Goal: Task Accomplishment & Management: Manage account settings

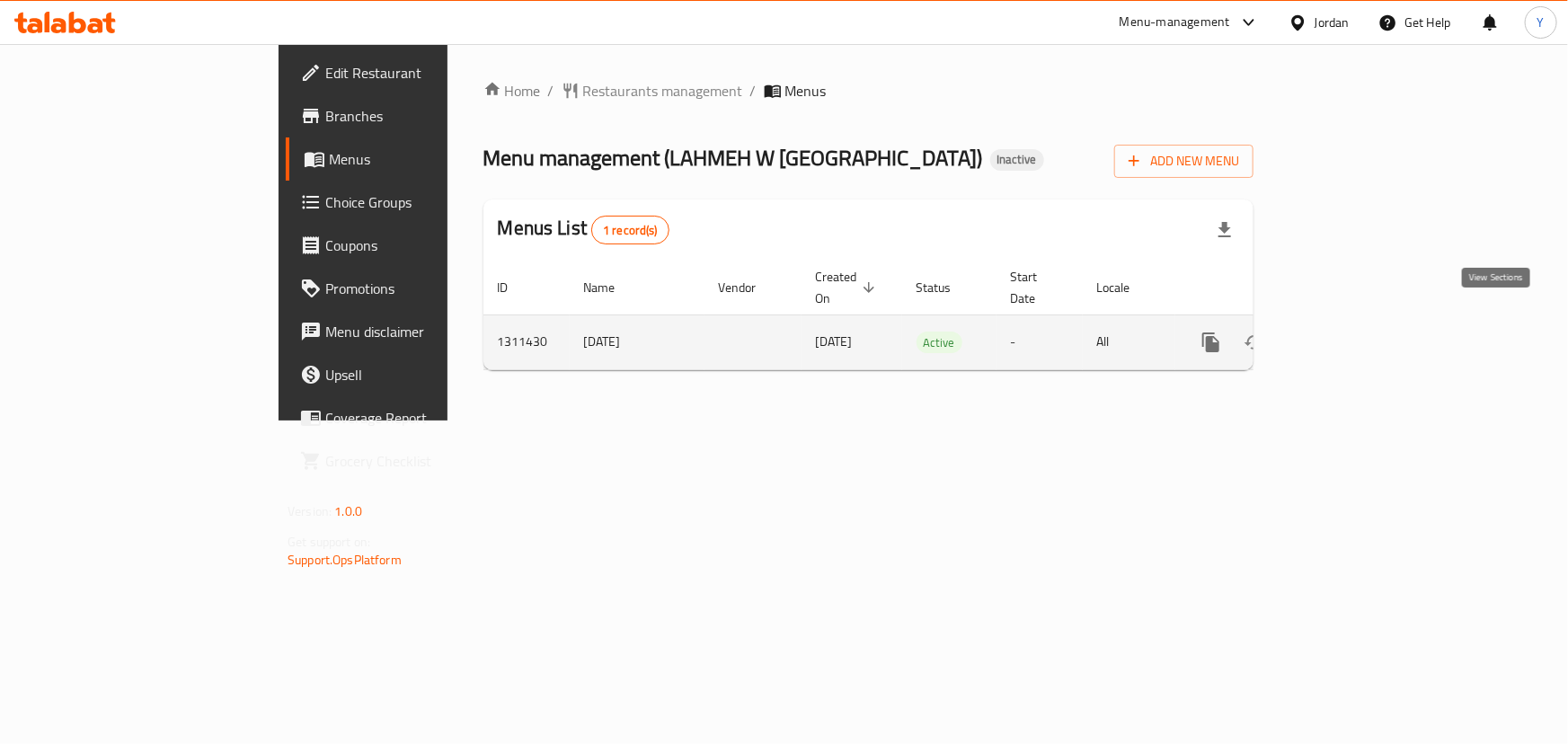
click at [1352, 332] on icon "enhanced table" at bounding box center [1341, 343] width 22 height 22
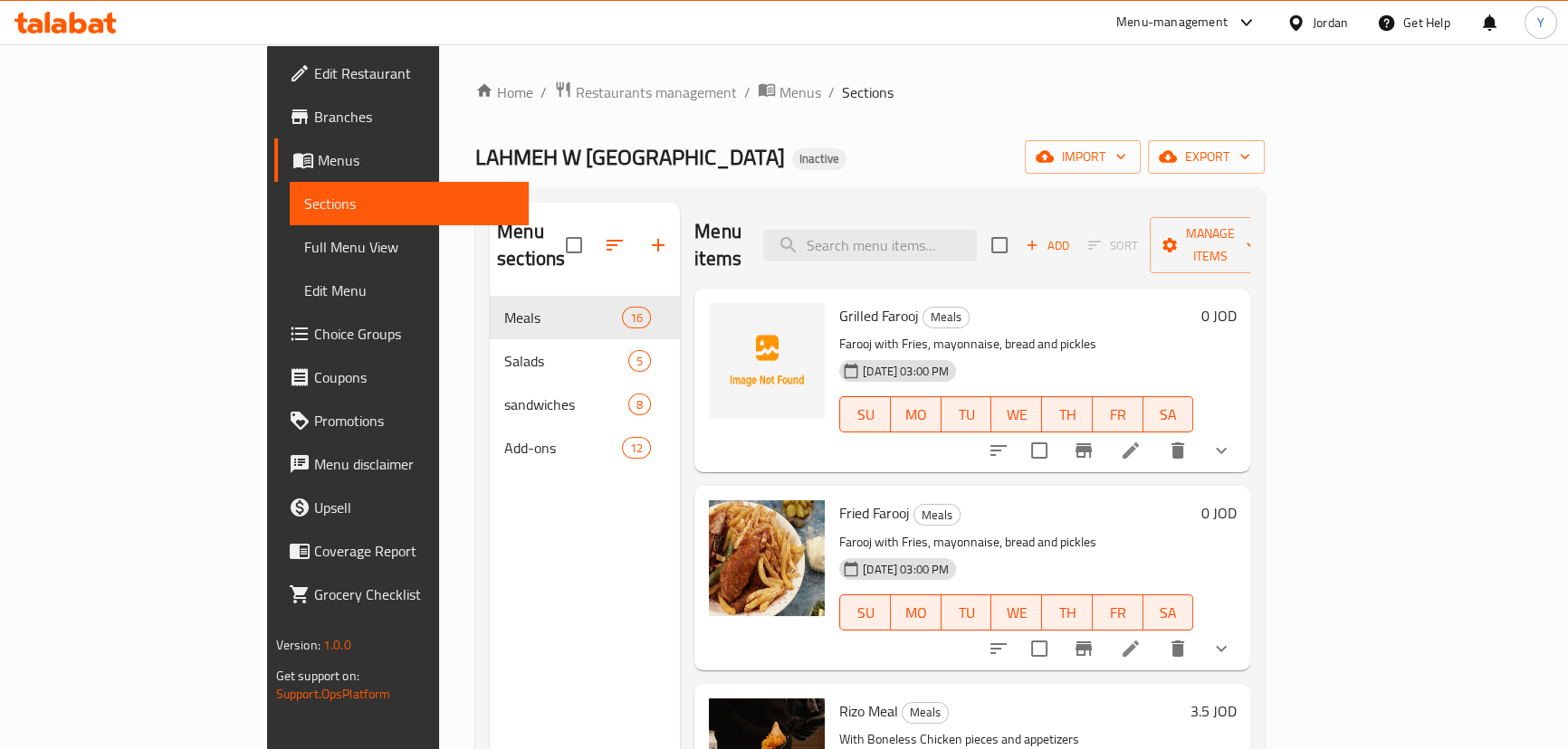
click at [305, 245] on span "Full Menu View" at bounding box center [410, 247] width 210 height 22
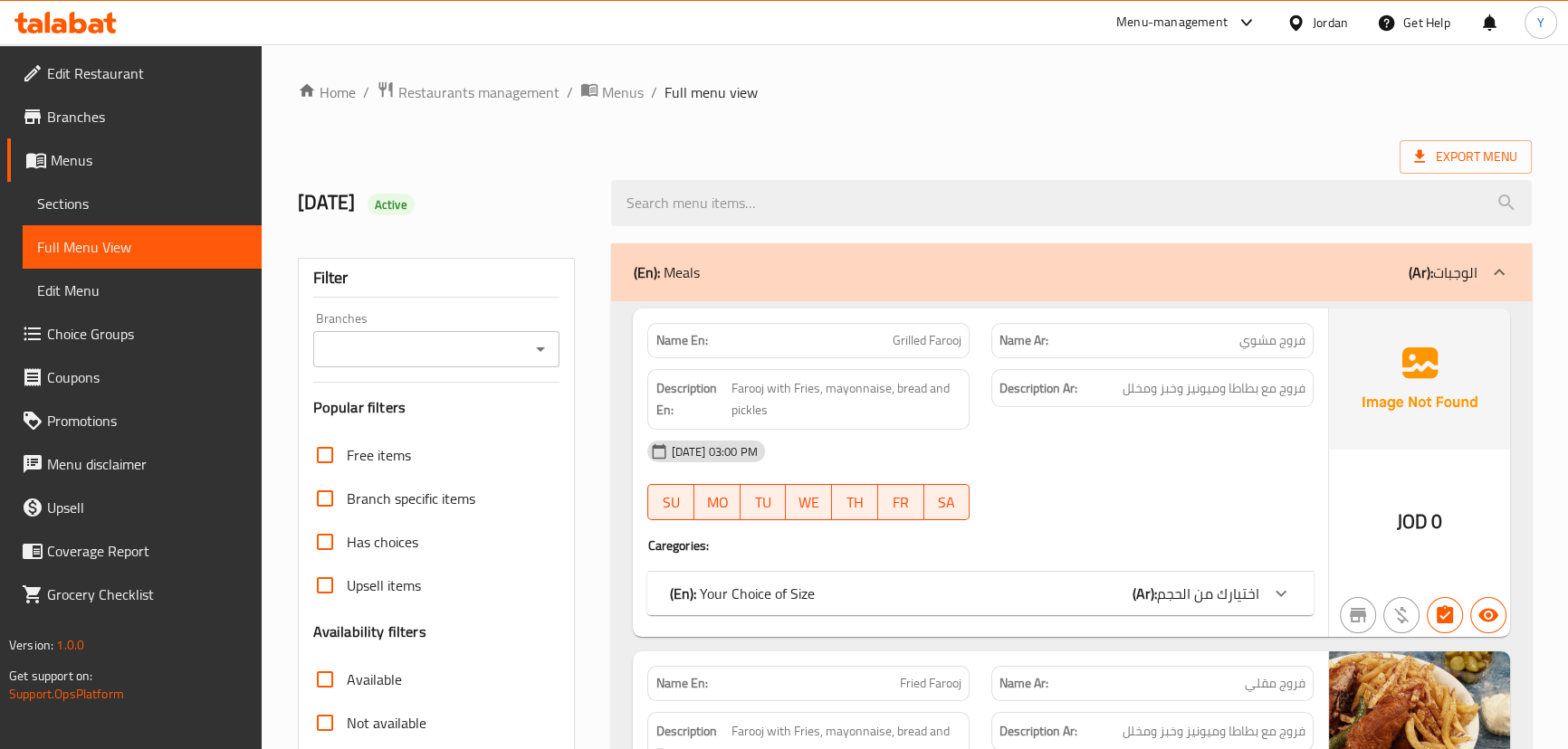
click at [501, 315] on div "Branches Branches" at bounding box center [437, 339] width 247 height 55
click at [443, 379] on div "Filter Branches Branches Popular filters Free items Branch specific items Has c…" at bounding box center [437, 592] width 278 height 669
click at [538, 347] on icon "Open" at bounding box center [541, 350] width 22 height 22
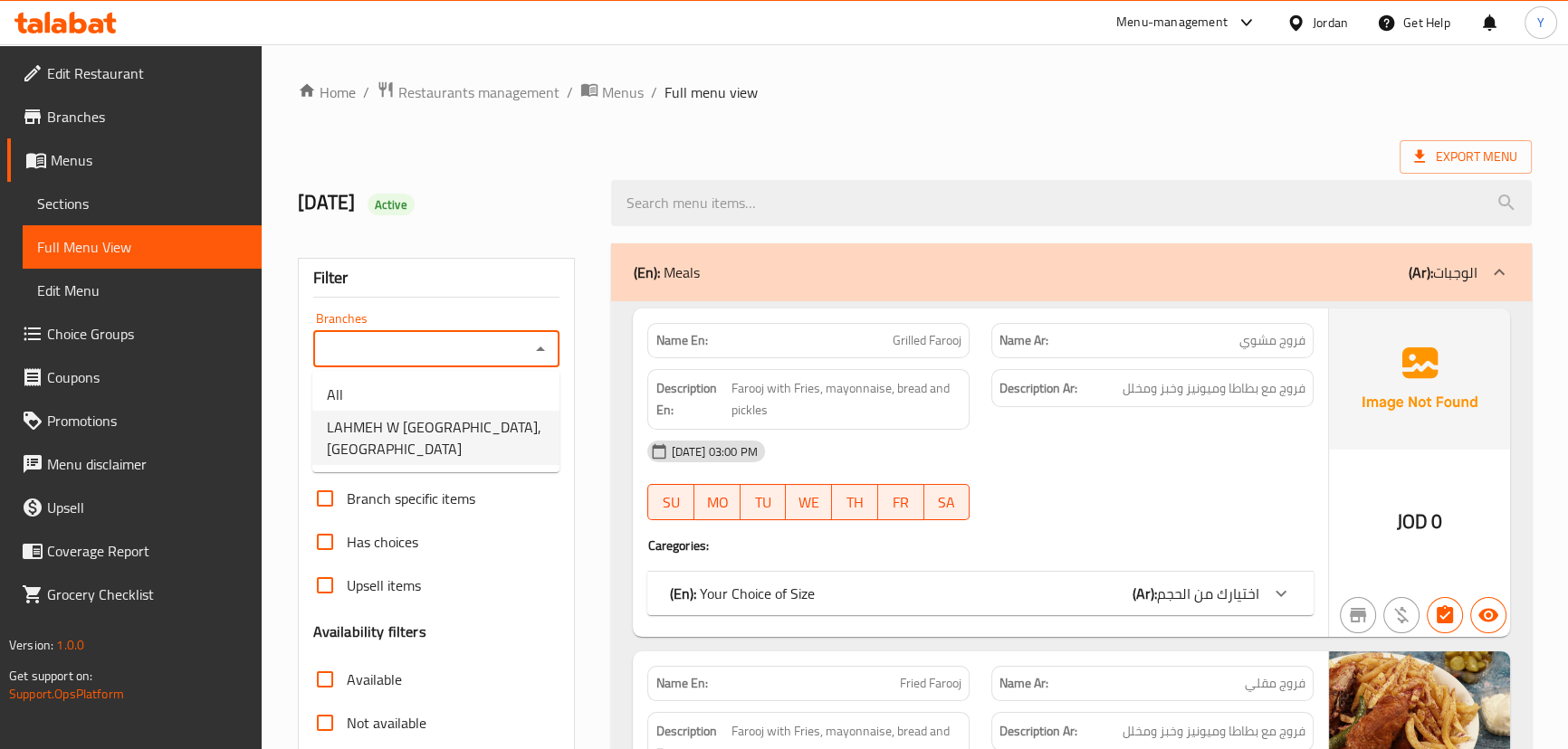
click at [485, 434] on li "LAHMEH W [GEOGRAPHIC_DATA], [GEOGRAPHIC_DATA]" at bounding box center [436, 437] width 247 height 54
type input "LAHMEH W [GEOGRAPHIC_DATA], [GEOGRAPHIC_DATA]"
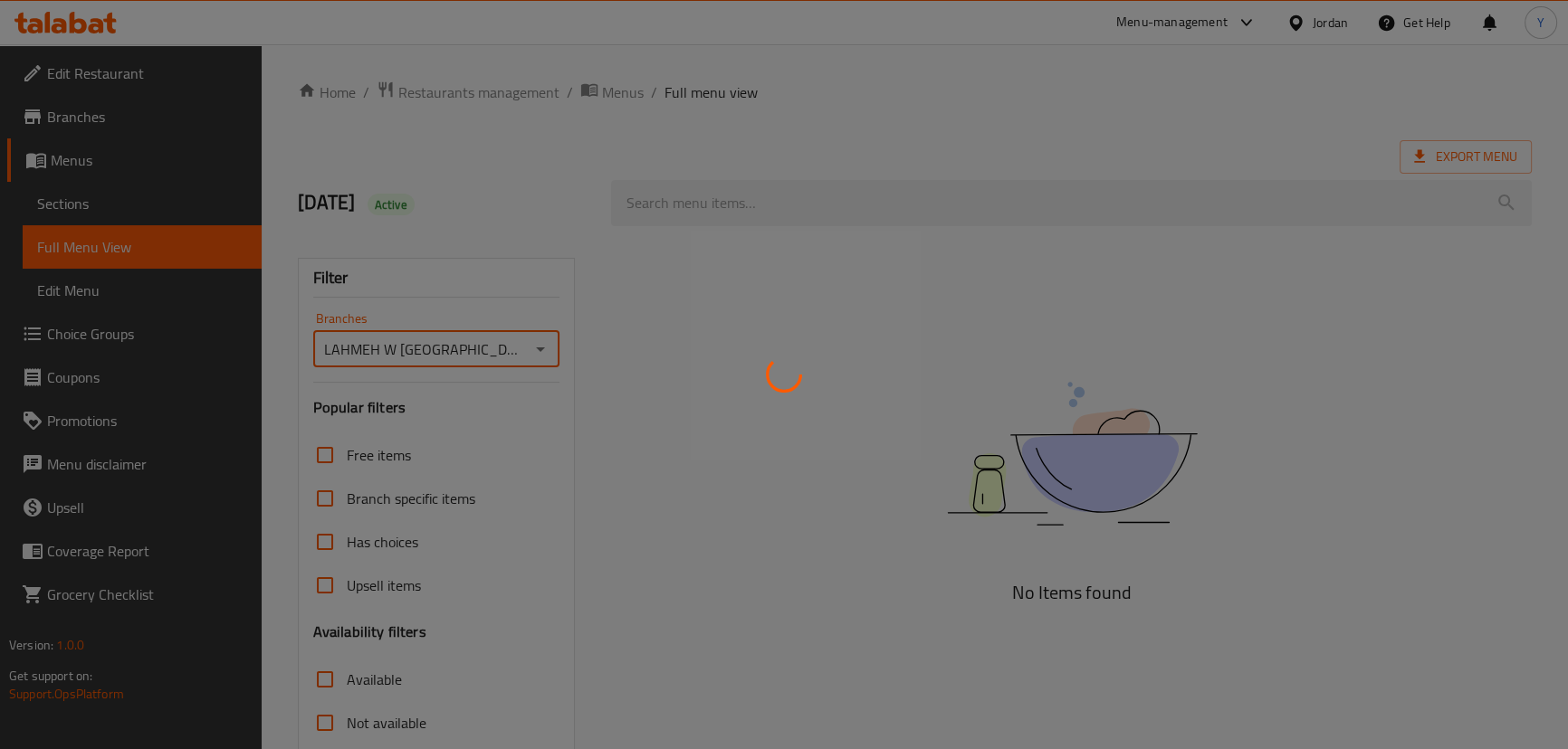
click at [624, 133] on div at bounding box center [784, 374] width 1568 height 749
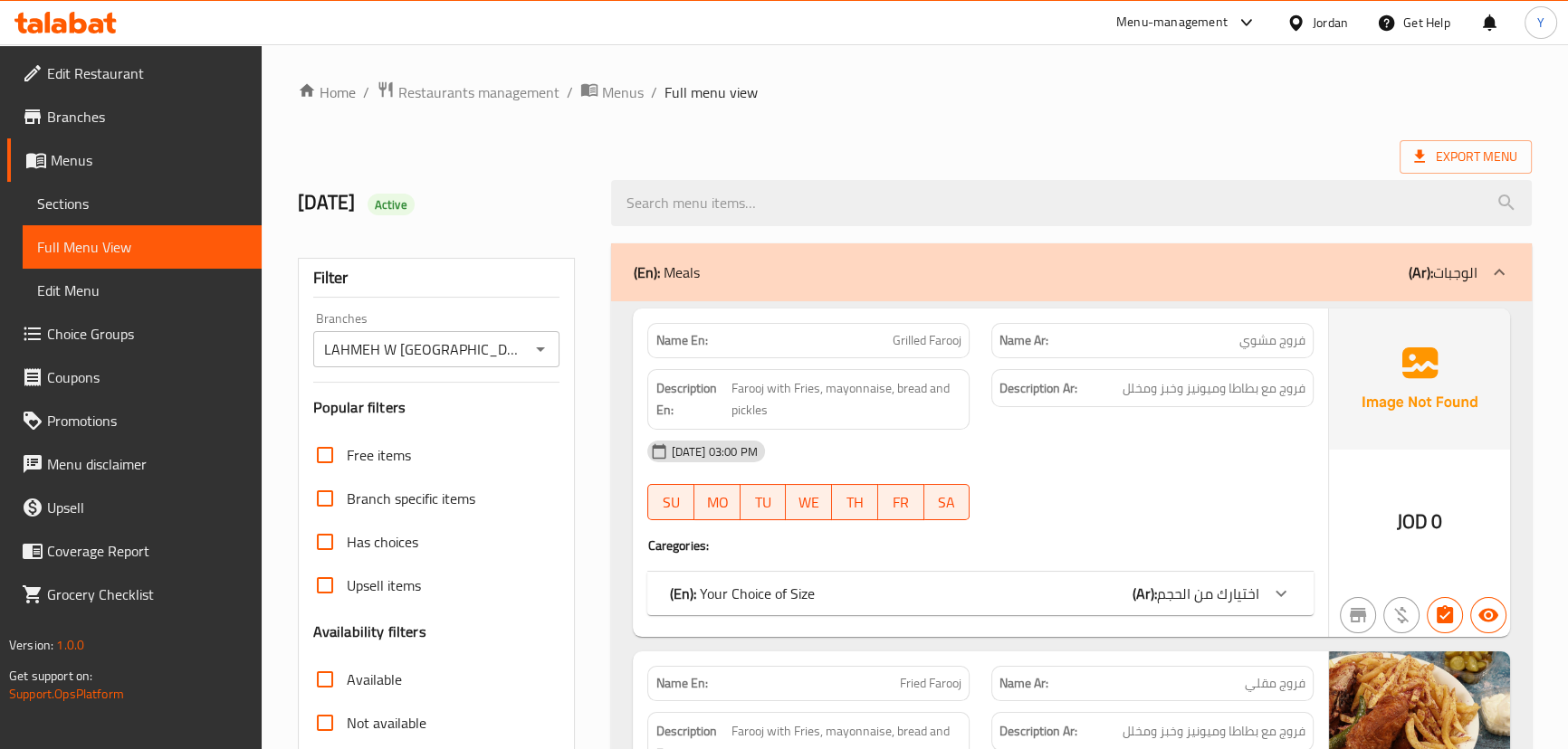
click at [929, 89] on ol "Home / Restaurants management / Menus / Full menu view" at bounding box center [915, 91] width 1234 height 23
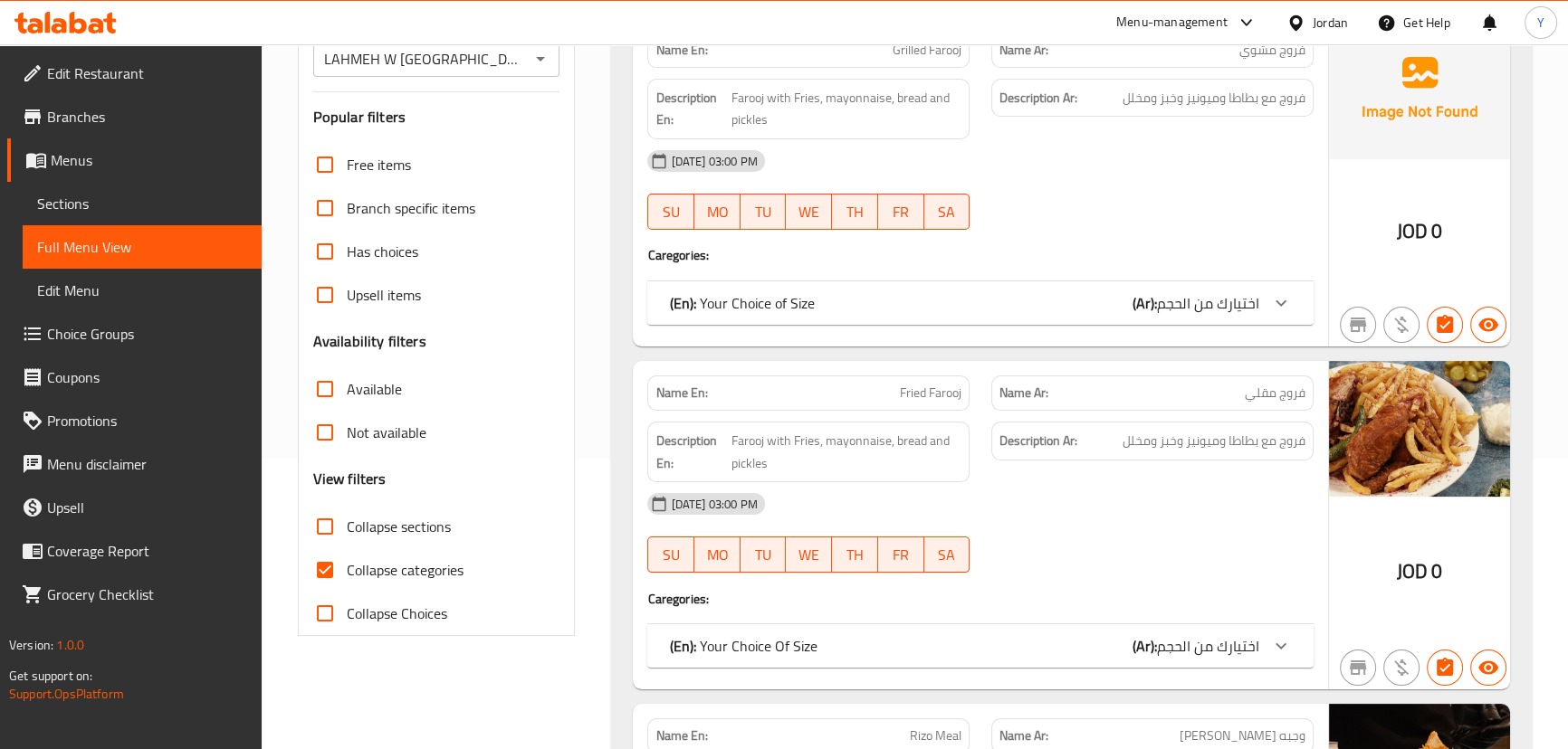
scroll to position [328, 0]
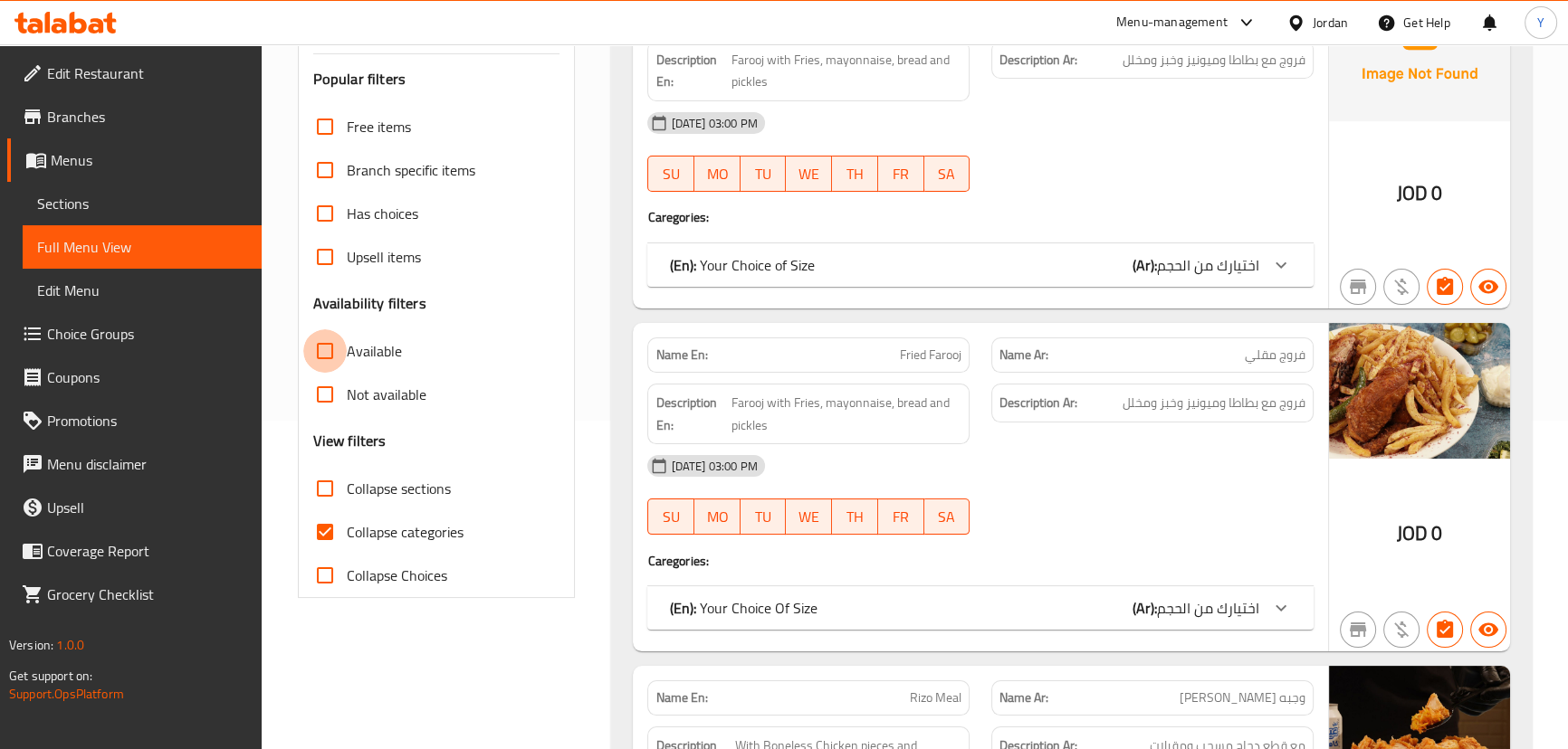
click at [345, 354] on input "Available" at bounding box center [325, 351] width 43 height 43
checkbox input "true"
drag, startPoint x: 543, startPoint y: 45, endPoint x: 565, endPoint y: 76, distance: 38.0
click at [543, 45] on div "Filter Branches LAHMEH W [GEOGRAPHIC_DATA], Khalda Branches Popular filters Fre…" at bounding box center [437, 264] width 278 height 669
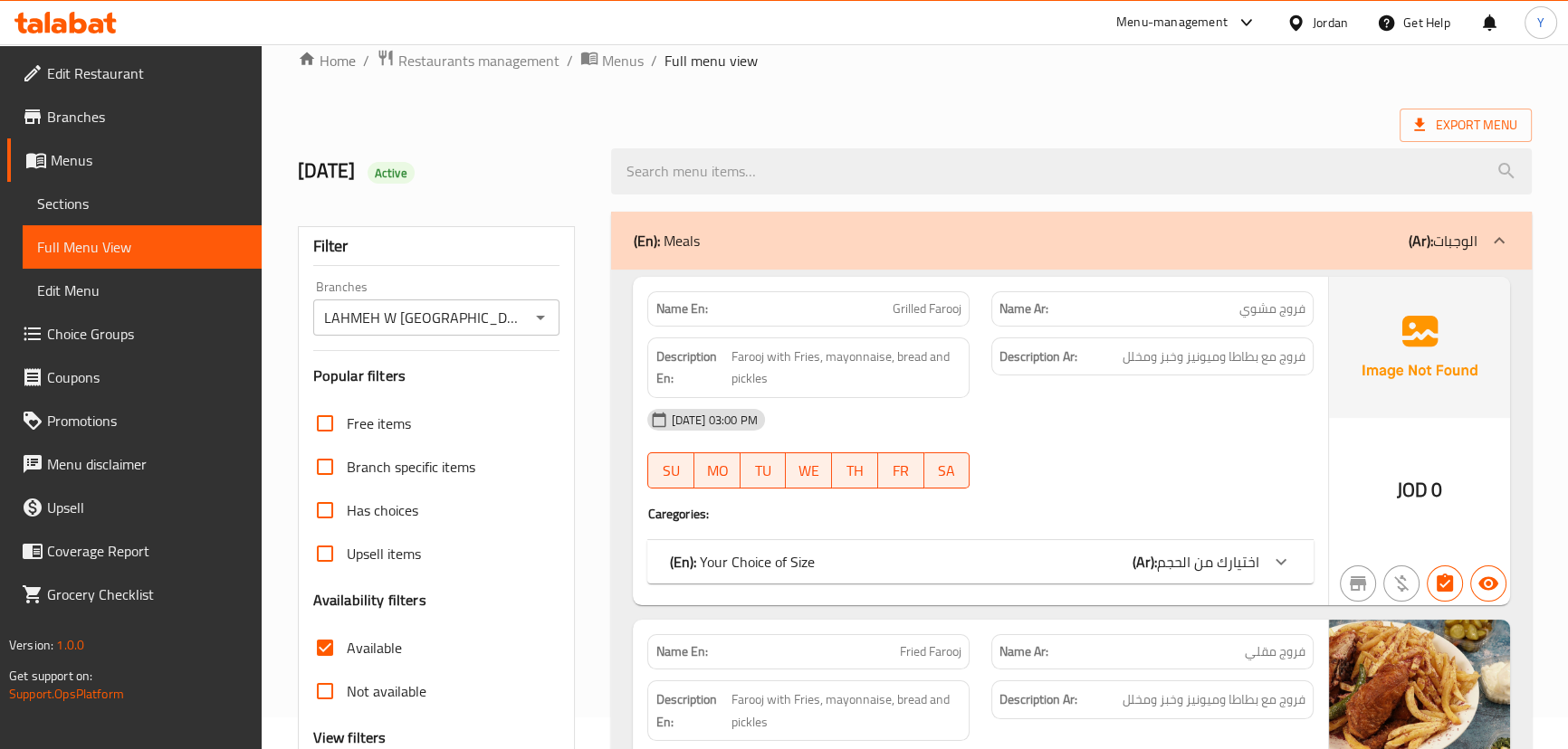
scroll to position [0, 0]
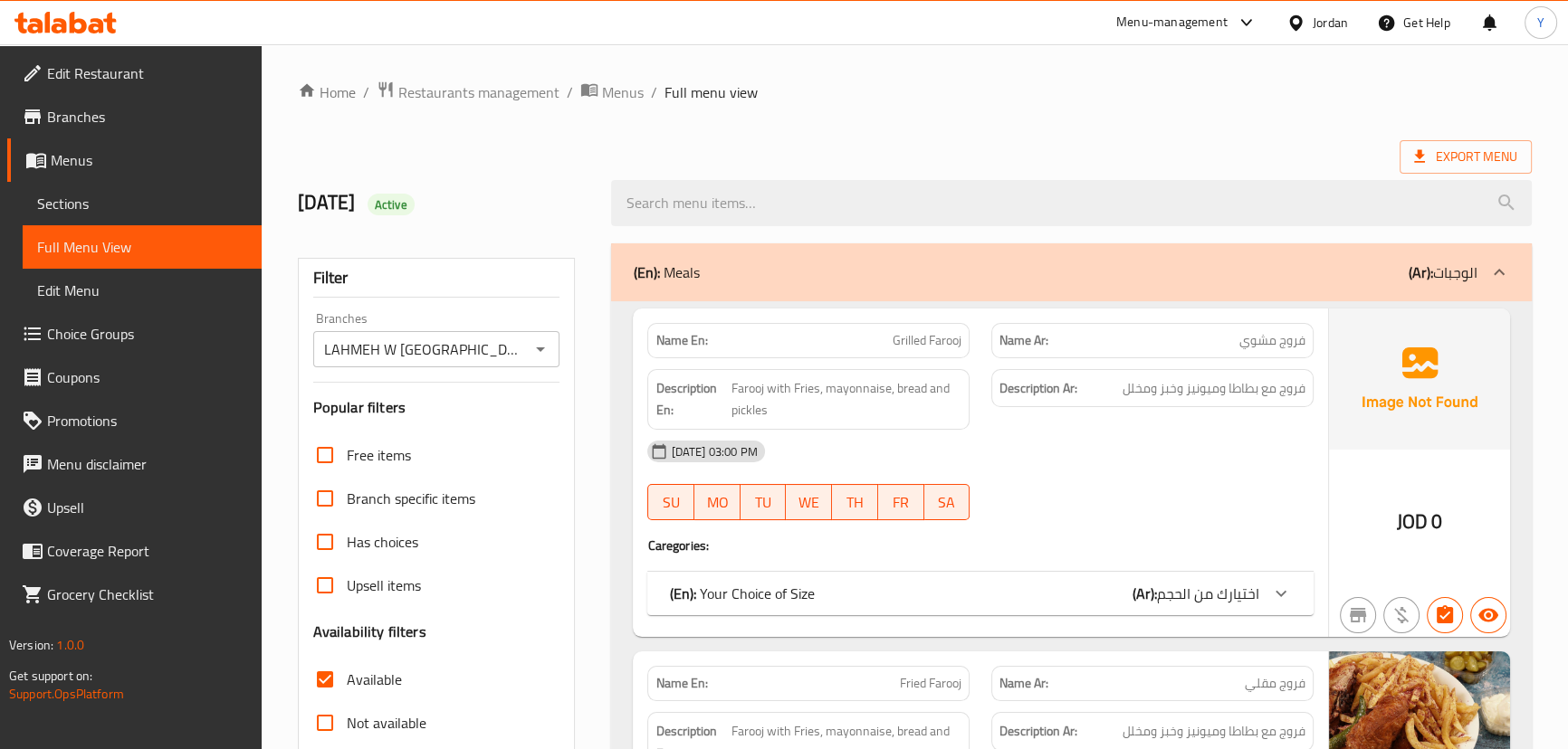
click at [676, 341] on strong "Name En:" at bounding box center [681, 340] width 52 height 19
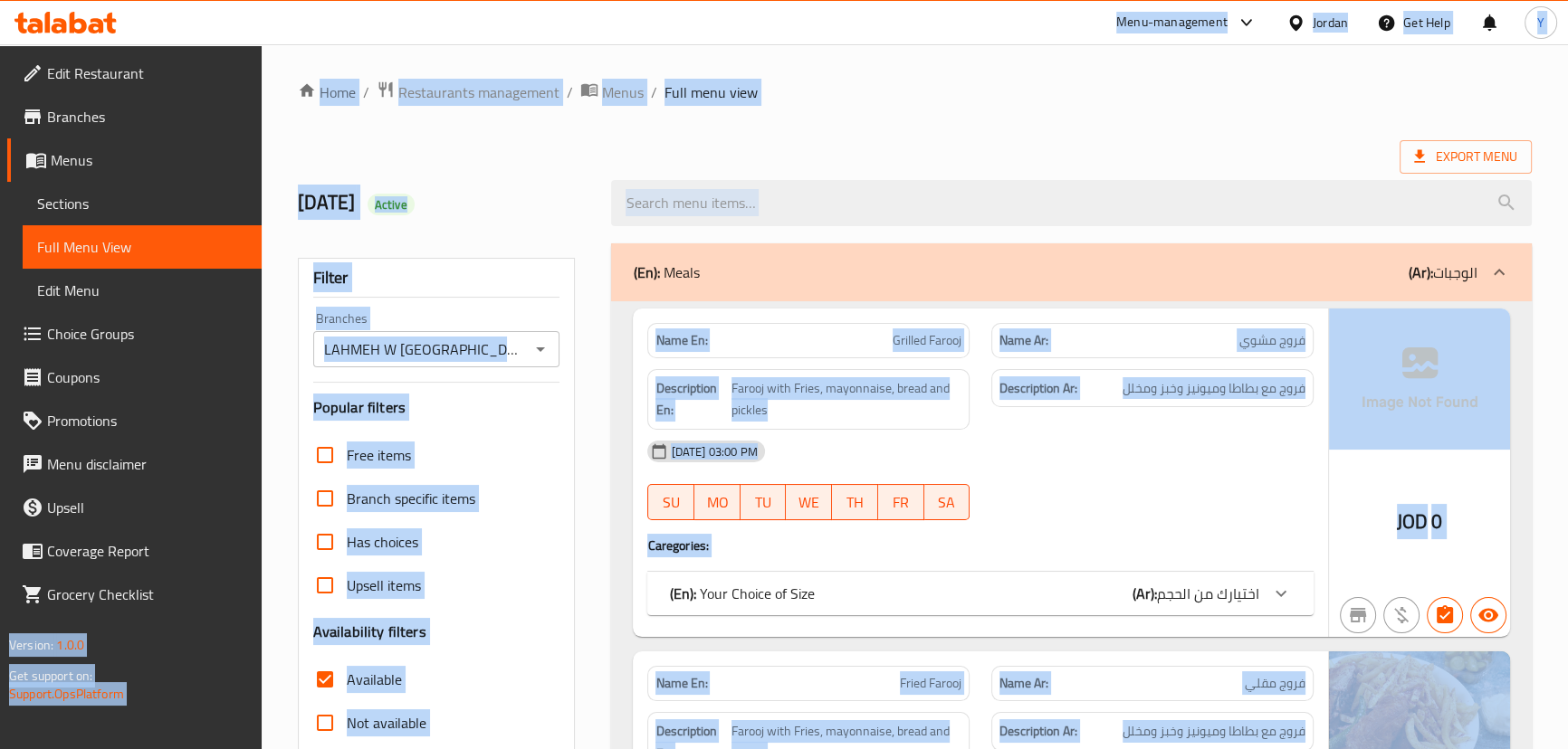
click at [691, 342] on strong "Name En:" at bounding box center [681, 340] width 52 height 19
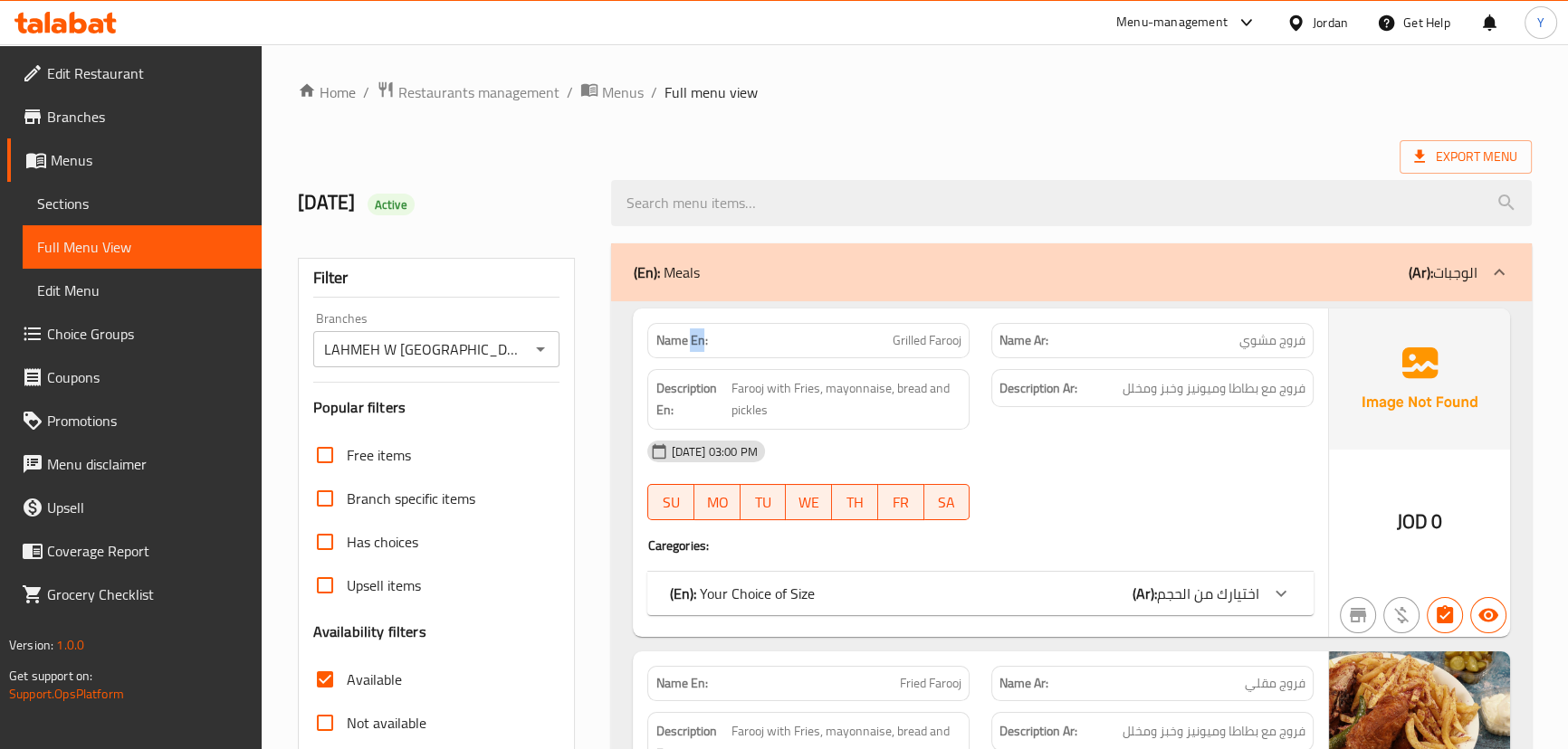
click at [691, 342] on strong "Name En:" at bounding box center [681, 340] width 52 height 19
click at [693, 342] on strong "Name En:" at bounding box center [681, 340] width 52 height 19
click at [938, 81] on ol "Home / Restaurants management / Menus / Full menu view" at bounding box center [915, 91] width 1234 height 23
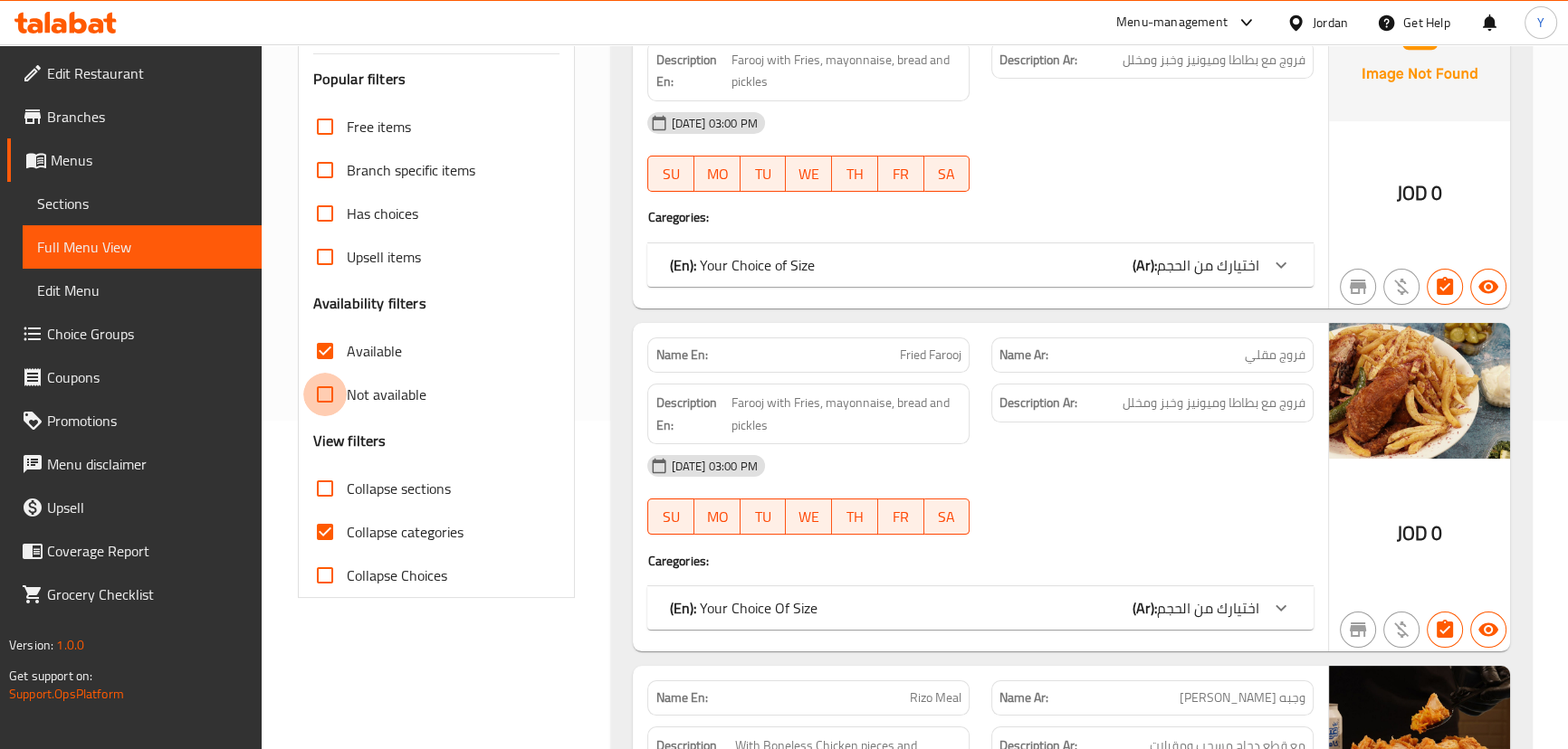
click at [341, 388] on input "Not available" at bounding box center [325, 394] width 43 height 43
checkbox input "true"
click at [352, 343] on span "Available" at bounding box center [375, 351] width 55 height 22
click at [347, 343] on input "Available" at bounding box center [325, 351] width 43 height 43
checkbox input "false"
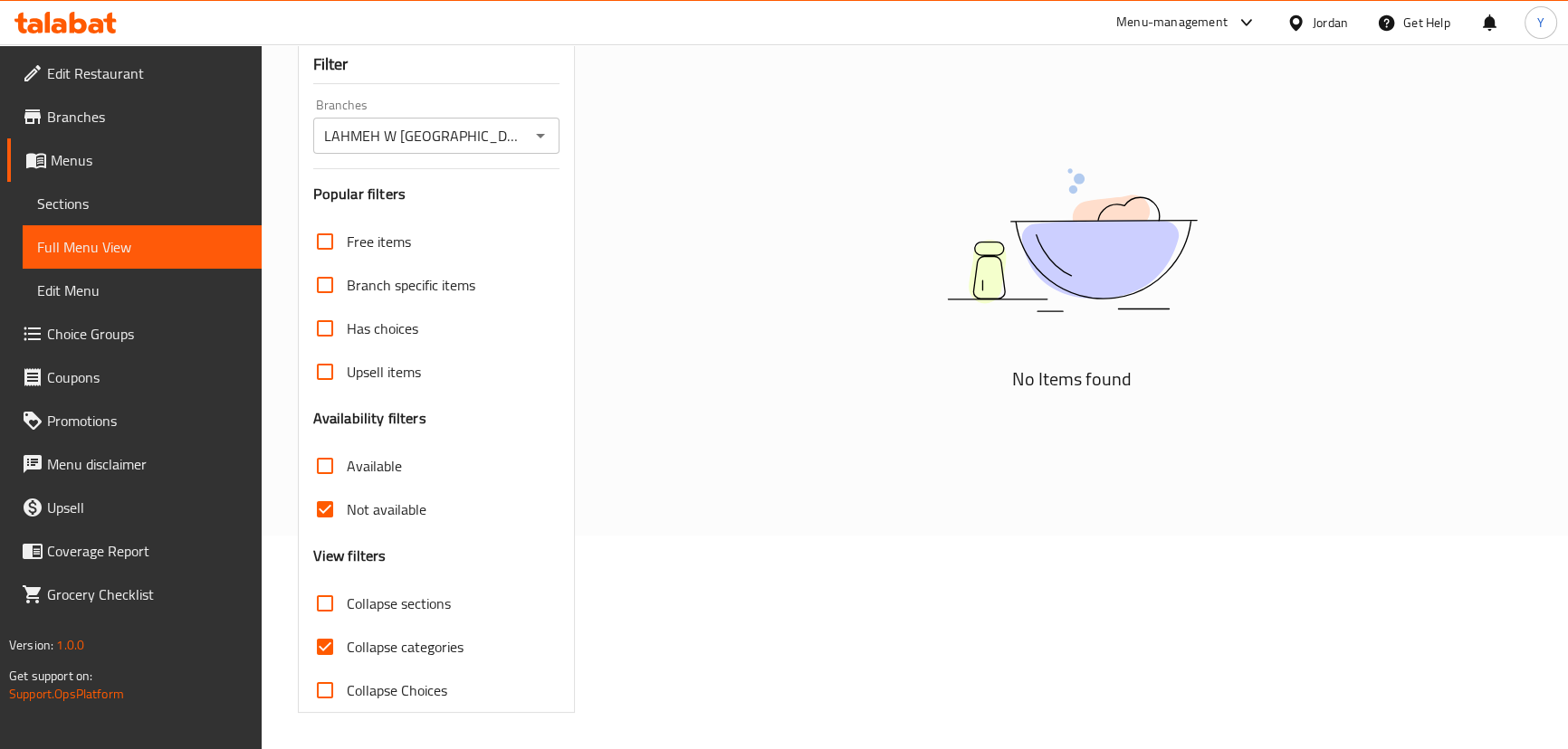
scroll to position [212, 0]
click at [364, 524] on label "Not available" at bounding box center [365, 510] width 123 height 43
click at [347, 524] on input "Not available" at bounding box center [325, 510] width 43 height 43
checkbox input "false"
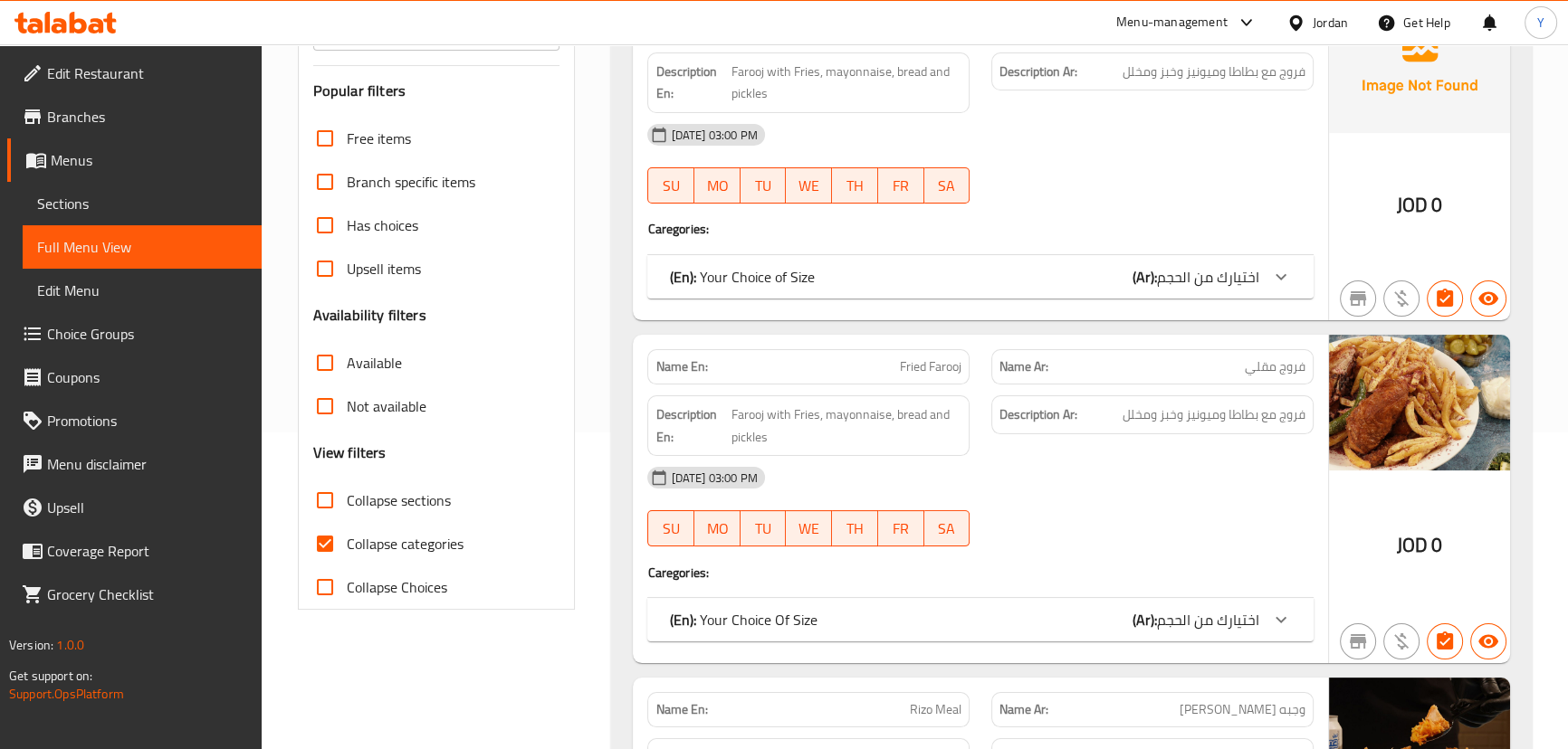
scroll to position [377, 0]
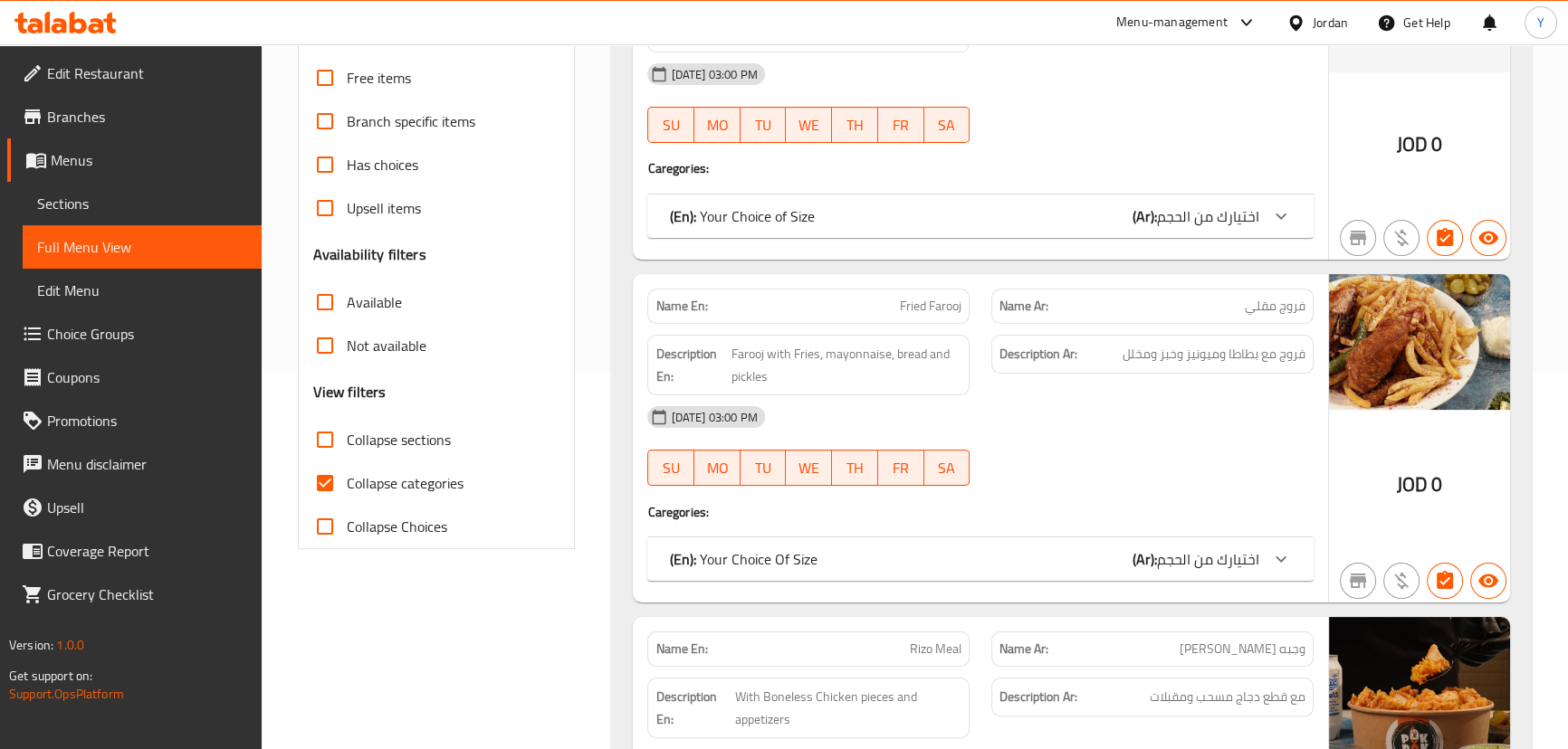
click at [324, 498] on input "Collapse categories" at bounding box center [325, 482] width 43 height 43
checkbox input "false"
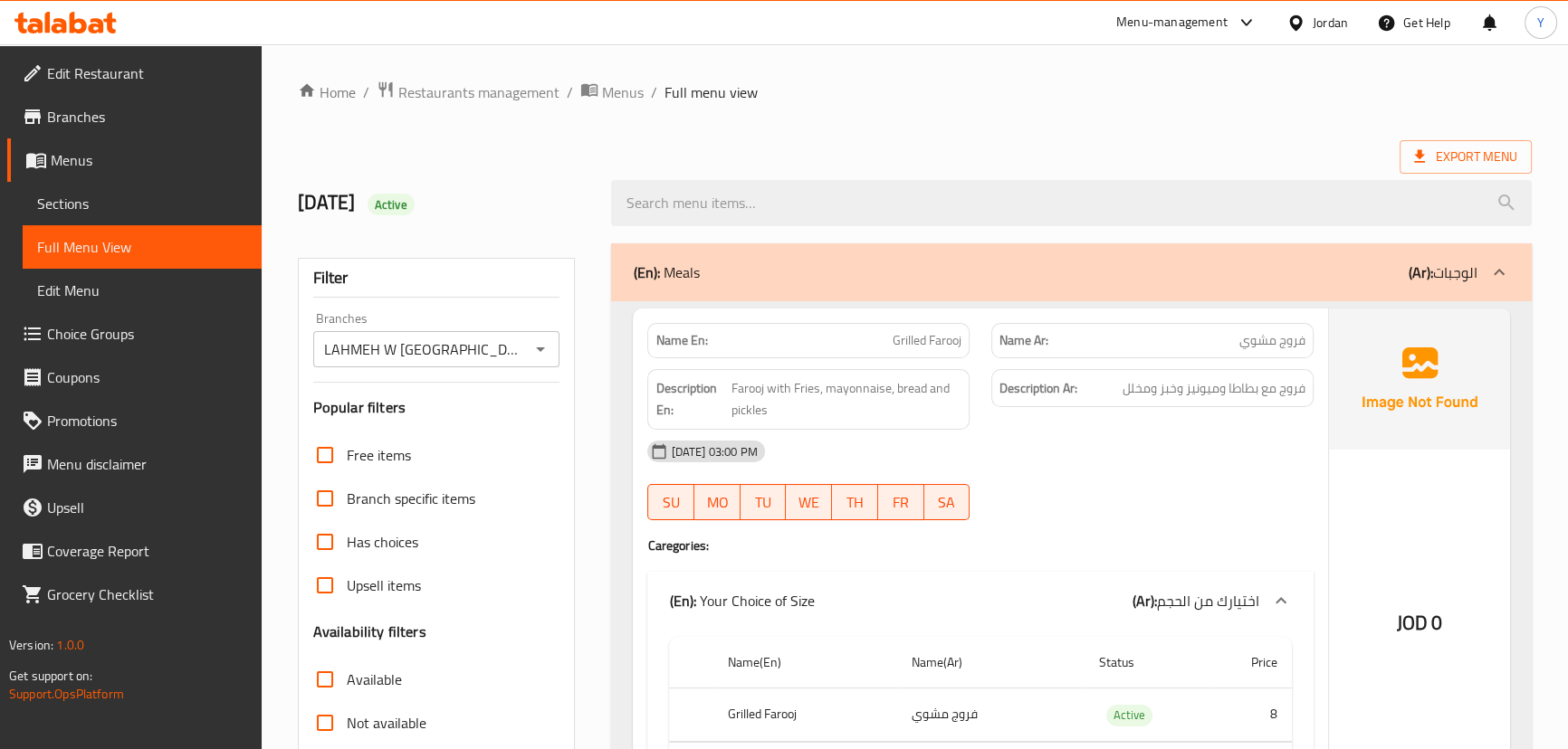
click at [1369, 104] on ol "Home / Restaurants management / Menus / Full menu view" at bounding box center [915, 91] width 1234 height 23
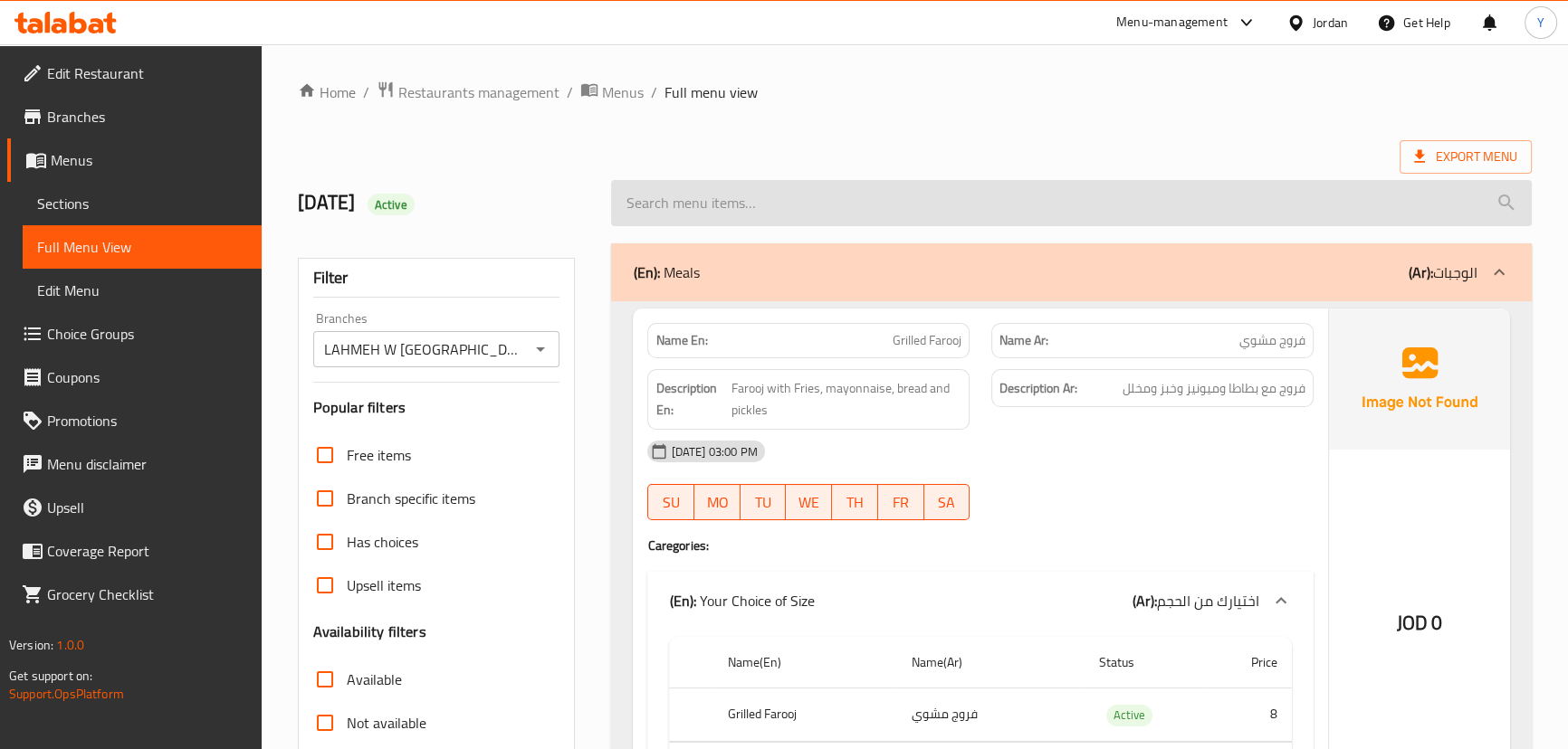
drag, startPoint x: 1503, startPoint y: 187, endPoint x: 1482, endPoint y: 166, distance: 29.7
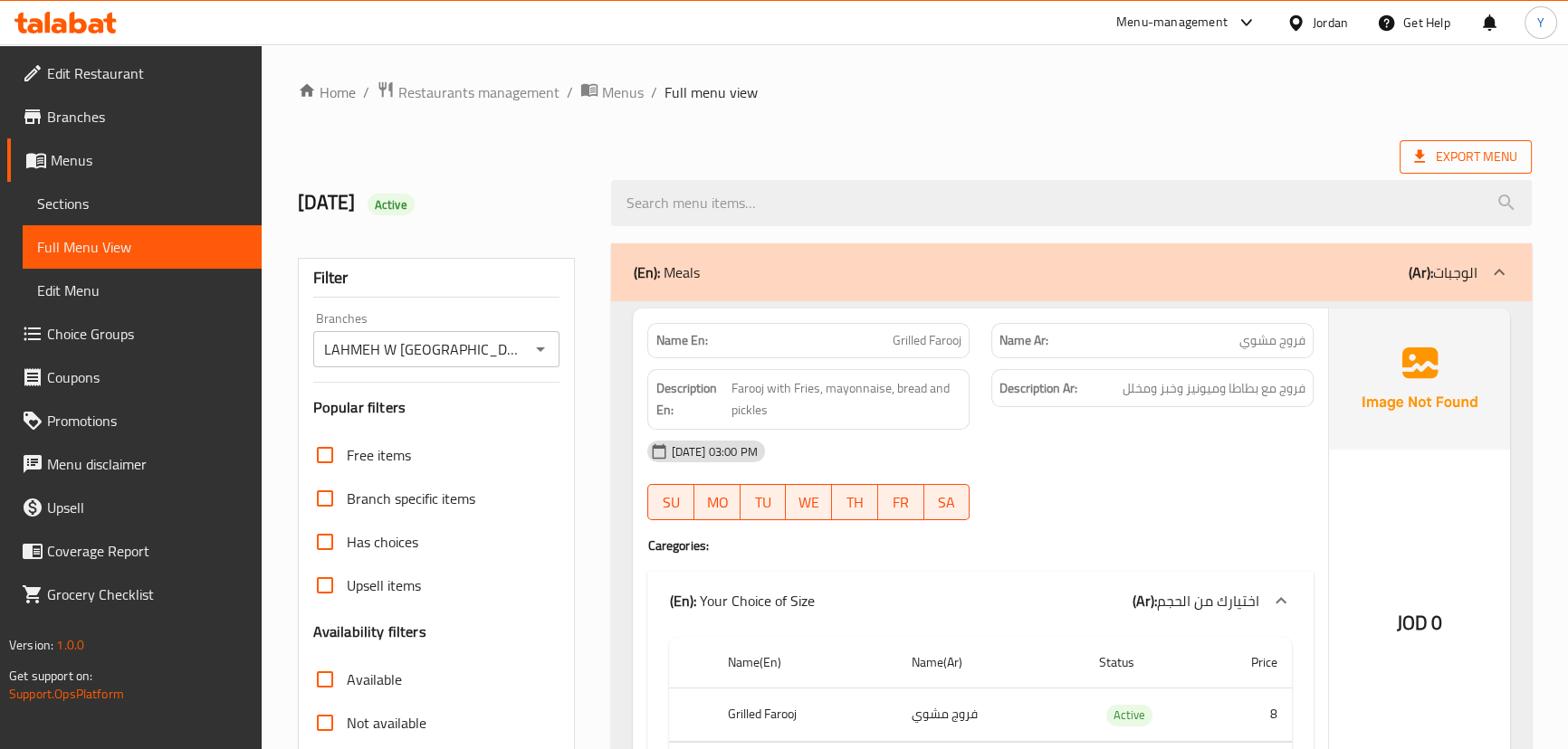
click at [1503, 186] on input "search" at bounding box center [1071, 203] width 919 height 46
click at [1482, 166] on span "Export Menu" at bounding box center [1466, 157] width 103 height 23
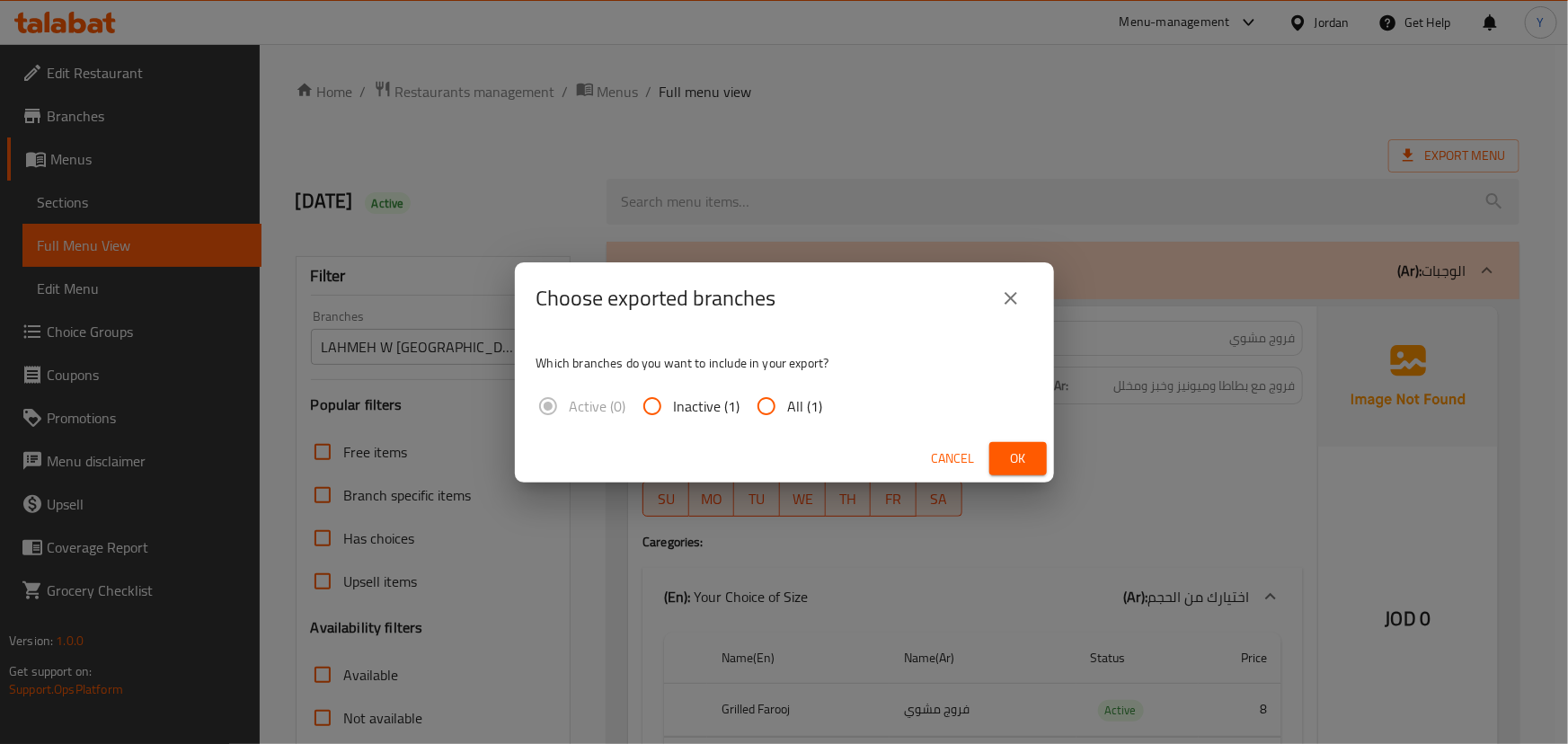
click at [795, 400] on span "All (1)" at bounding box center [806, 407] width 35 height 22
click at [788, 400] on input "All (1)" at bounding box center [766, 406] width 43 height 43
radio input "true"
click at [1002, 446] on button "Ok" at bounding box center [1018, 459] width 58 height 33
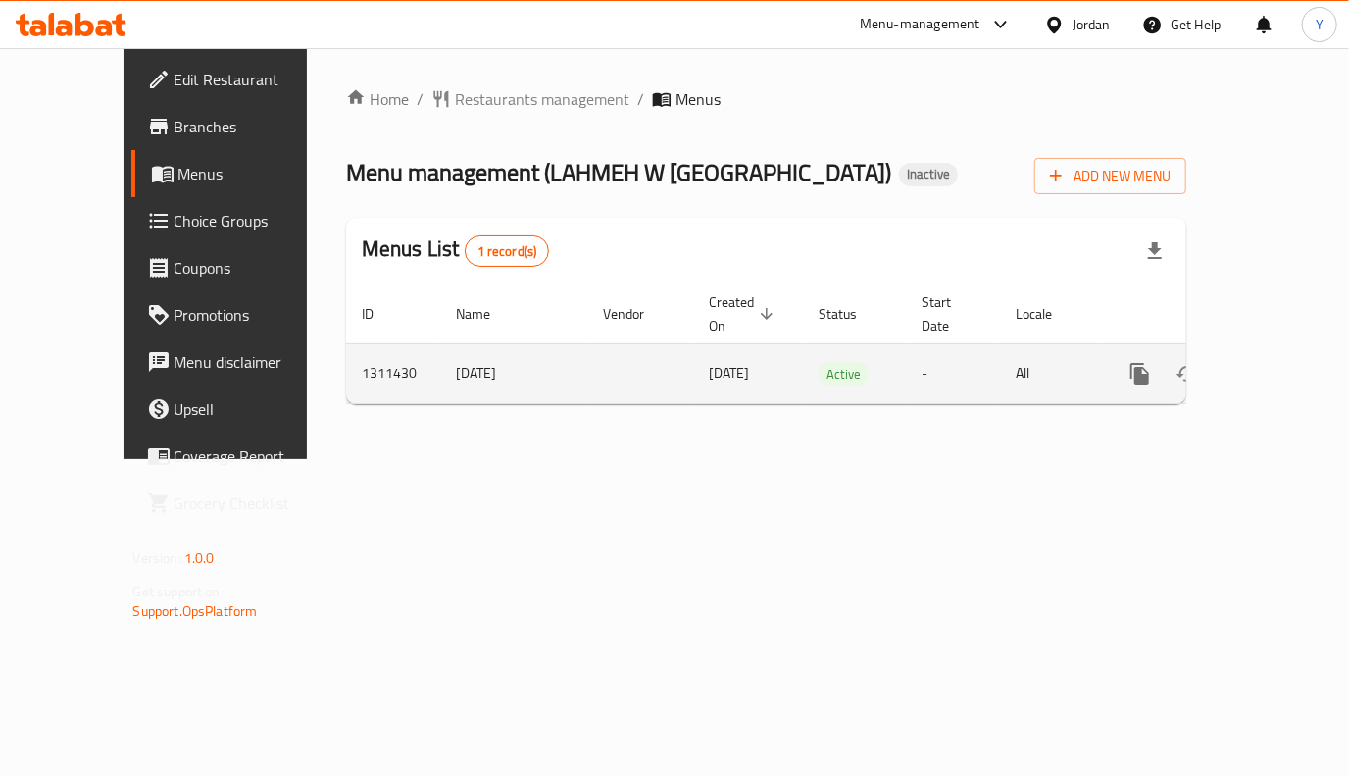
click at [1273, 350] on link "enhanced table" at bounding box center [1281, 373] width 47 height 47
click at [1270, 362] on icon "enhanced table" at bounding box center [1282, 374] width 24 height 24
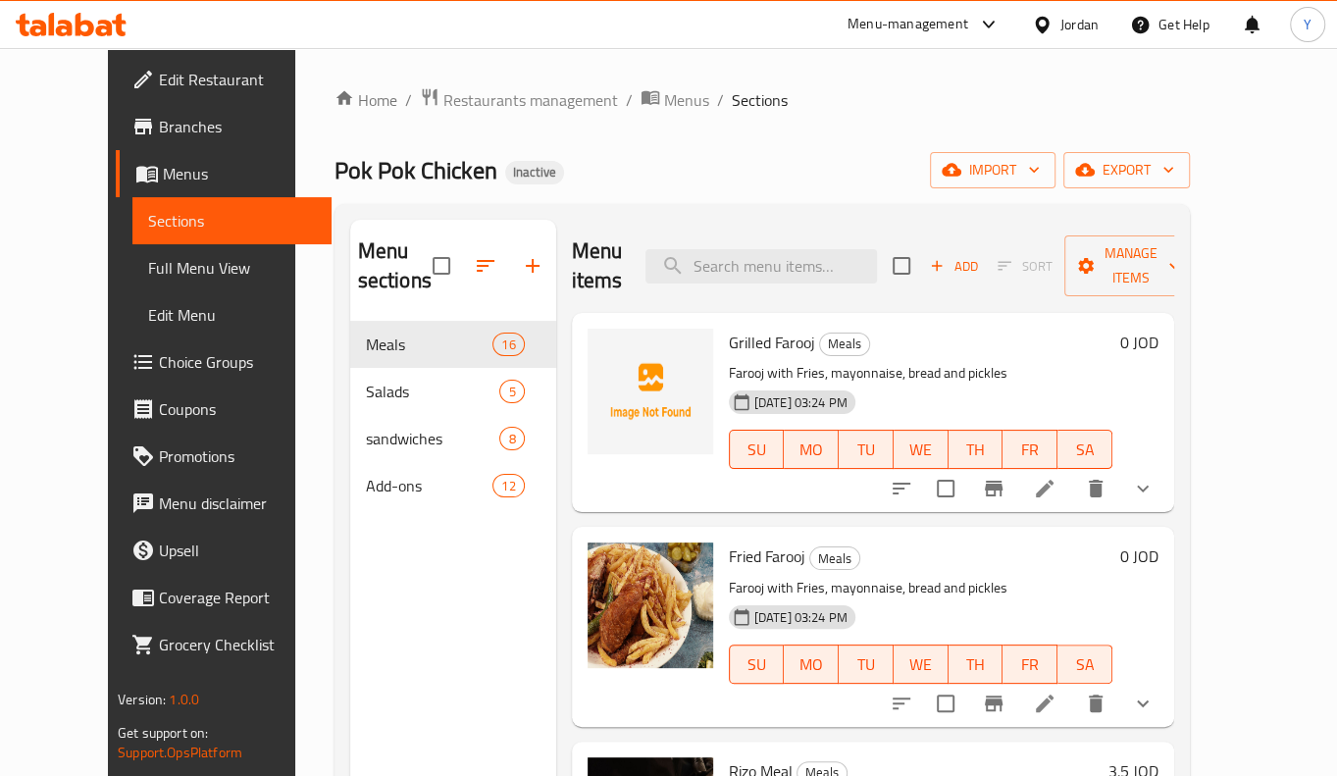
click at [148, 275] on span "Full Menu View" at bounding box center [232, 268] width 168 height 24
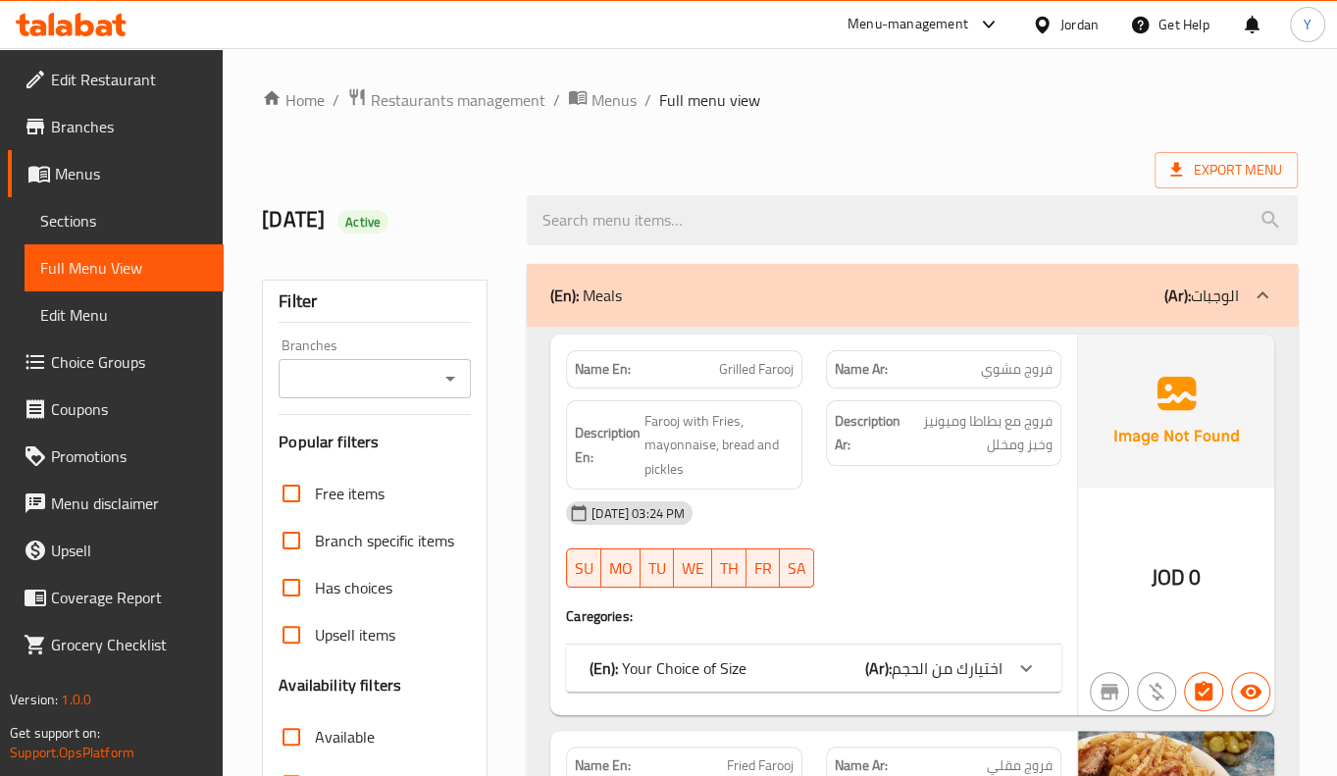
click at [448, 397] on div "Branches" at bounding box center [375, 378] width 192 height 39
click at [434, 371] on div "Branches" at bounding box center [375, 378] width 192 height 39
click at [463, 374] on div "Branches" at bounding box center [375, 378] width 192 height 39
click at [455, 372] on icon "Open" at bounding box center [450, 379] width 24 height 24
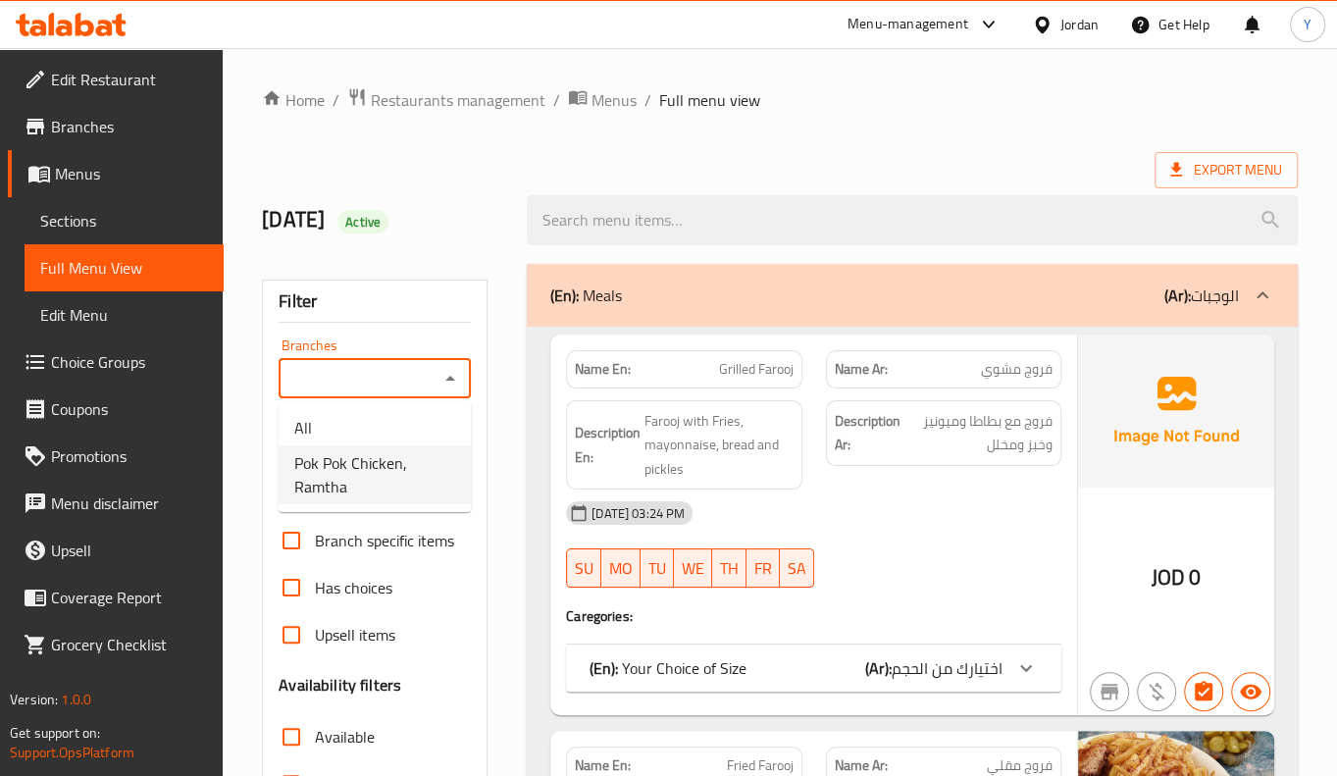
click at [376, 465] on span "Pok Pok Chicken, Ramtha" at bounding box center [374, 474] width 161 height 47
type input "Pok Pok Chicken, Ramtha"
click at [623, 365] on strong "Name En:" at bounding box center [603, 369] width 56 height 21
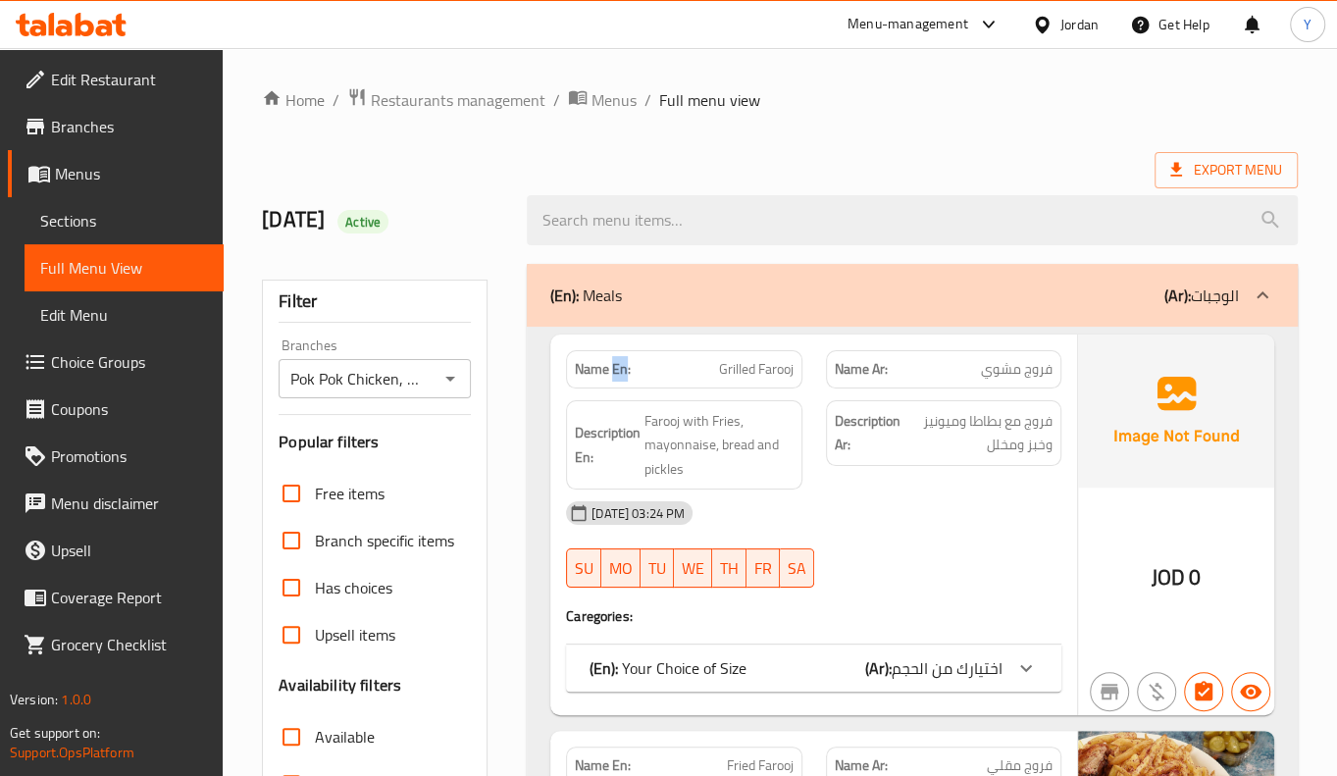
click at [623, 365] on strong "Name En:" at bounding box center [603, 369] width 56 height 21
copy strong "Name En:"
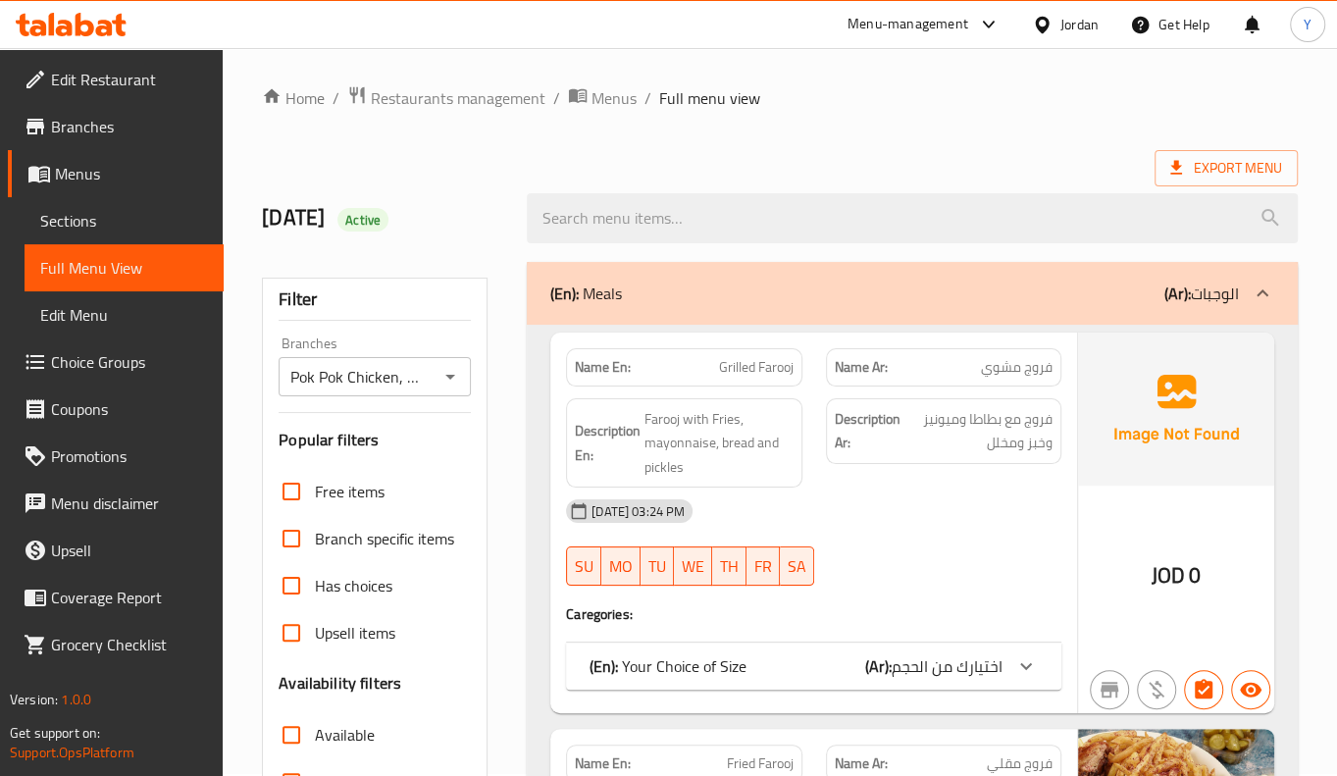
click at [471, 152] on div "Export Menu" at bounding box center [780, 168] width 1036 height 36
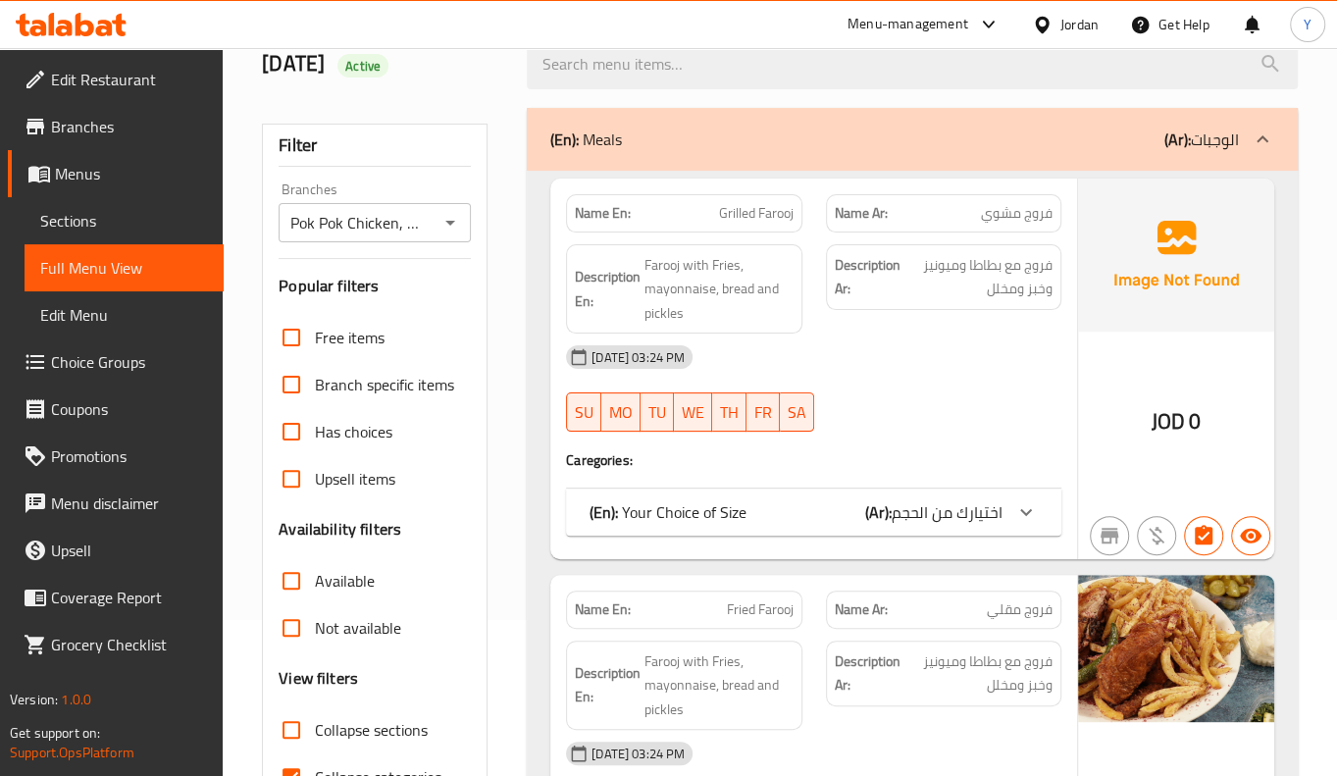
scroll to position [448, 0]
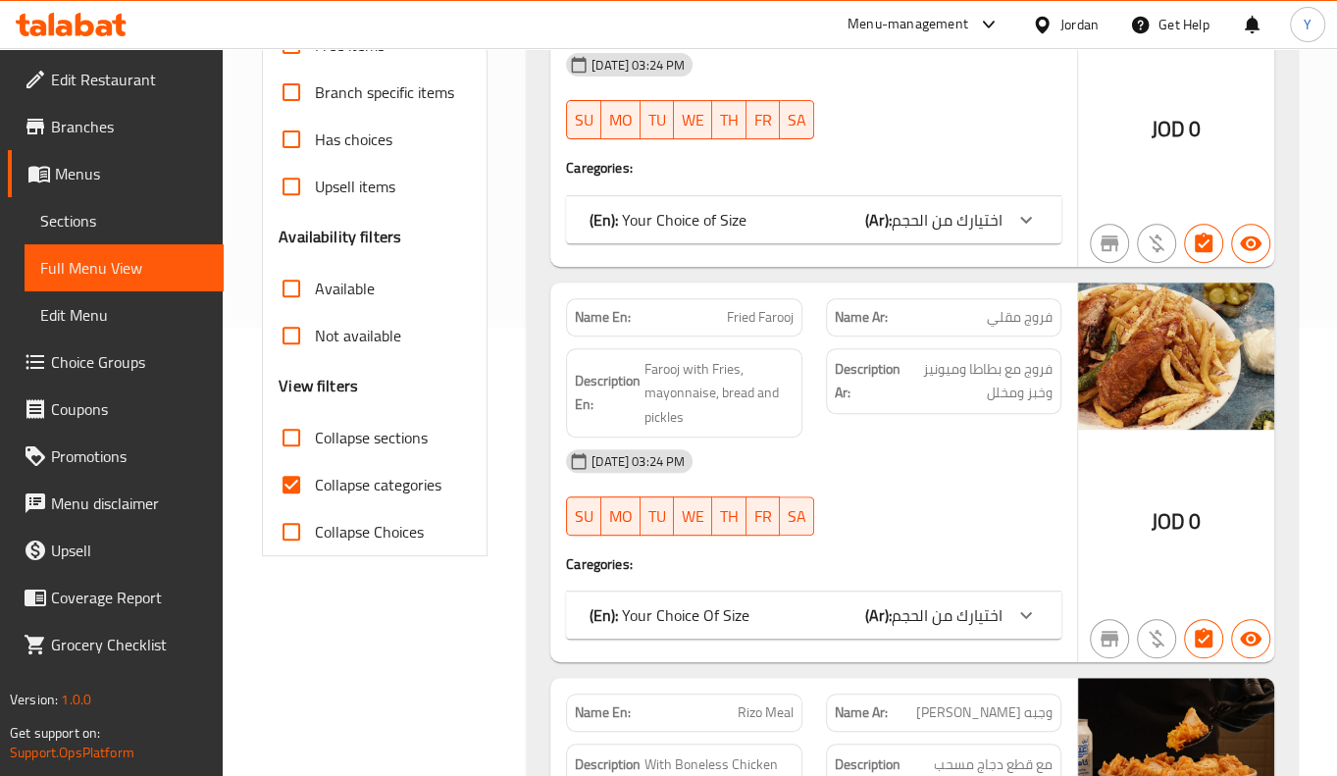
click at [307, 284] on input "Available" at bounding box center [291, 288] width 47 height 47
checkbox input "true"
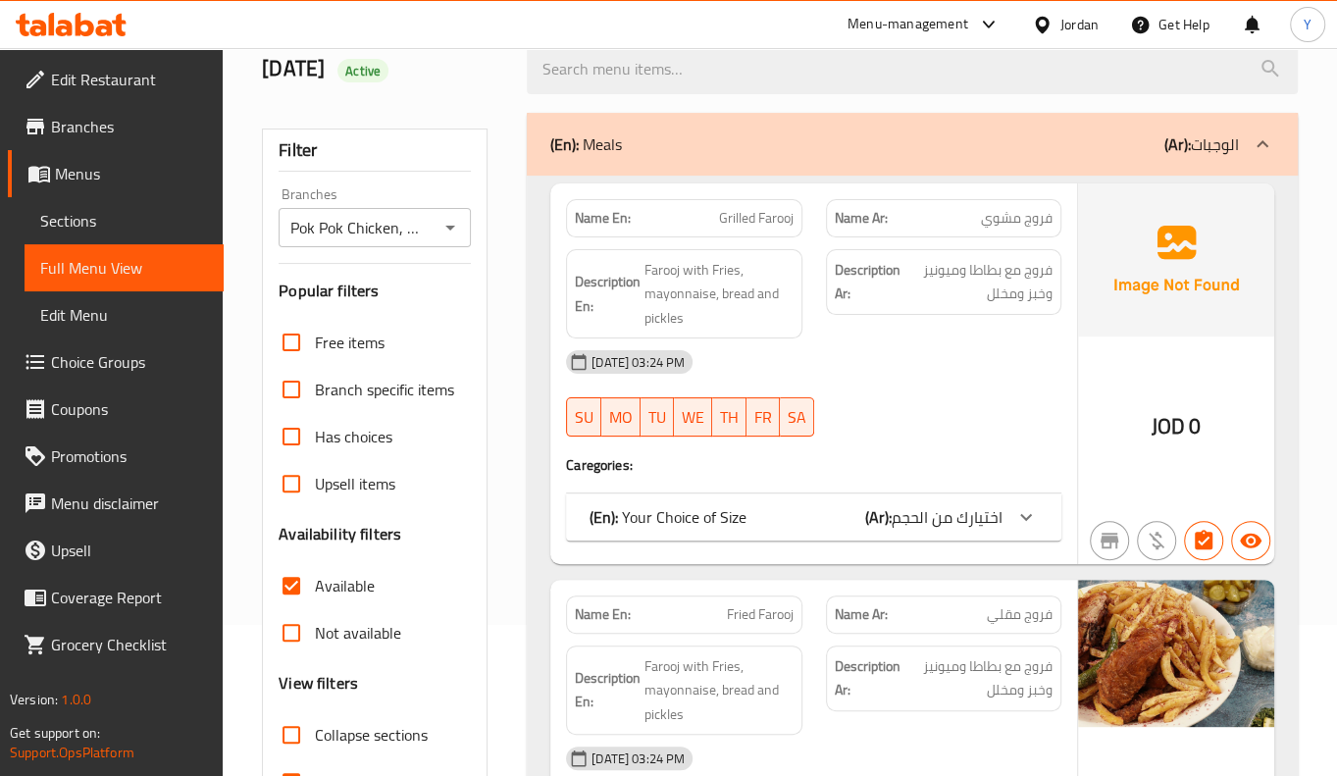
scroll to position [356, 0]
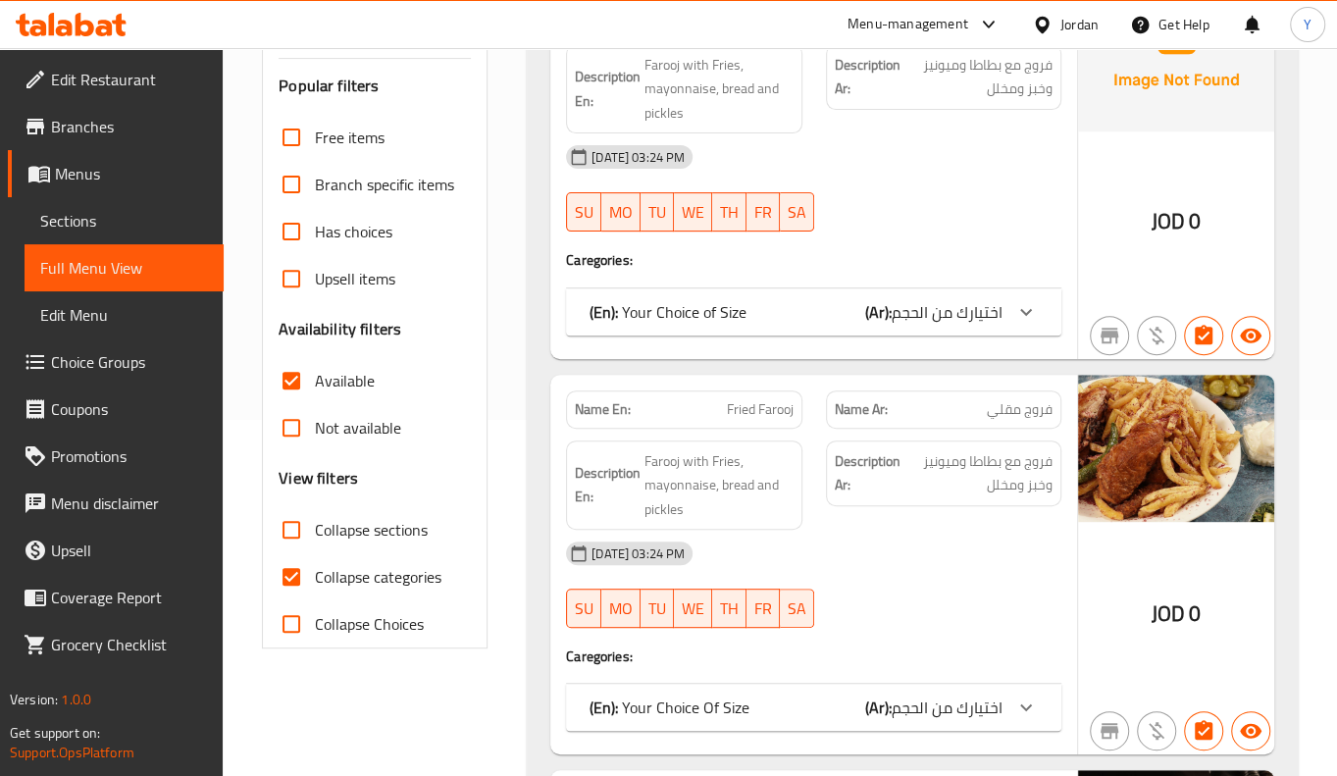
click at [285, 432] on input "Not available" at bounding box center [291, 427] width 47 height 47
checkbox input "true"
click at [312, 370] on input "Available" at bounding box center [291, 380] width 47 height 47
checkbox input "false"
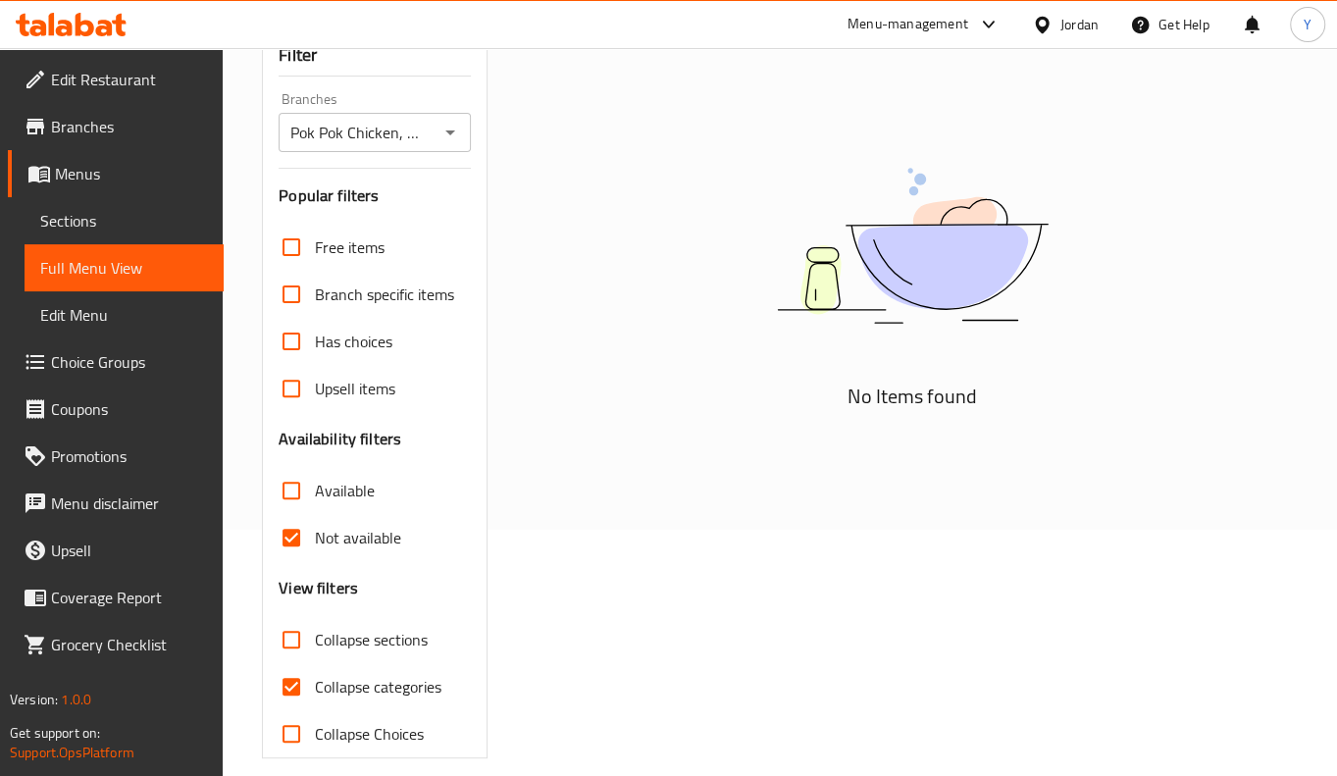
scroll to position [267, 0]
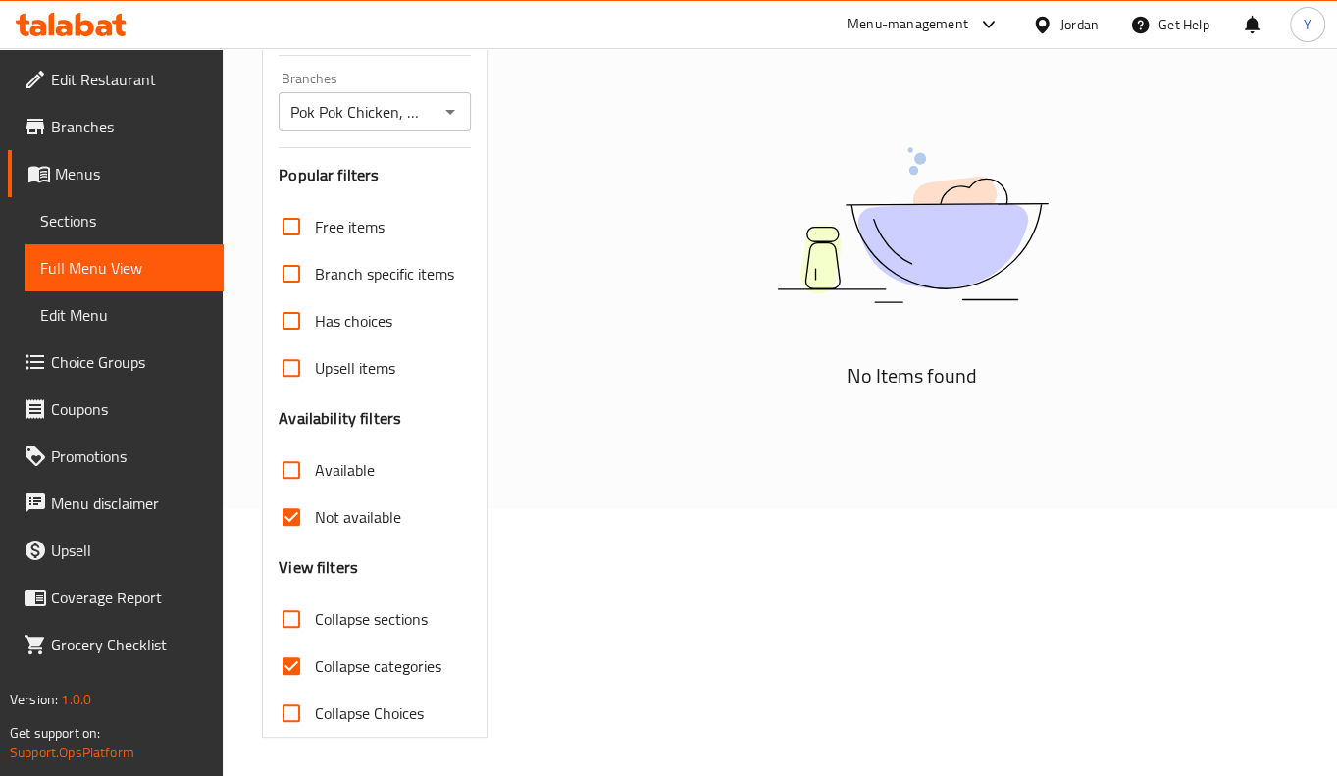
click at [279, 523] on input "Not available" at bounding box center [291, 516] width 47 height 47
checkbox input "false"
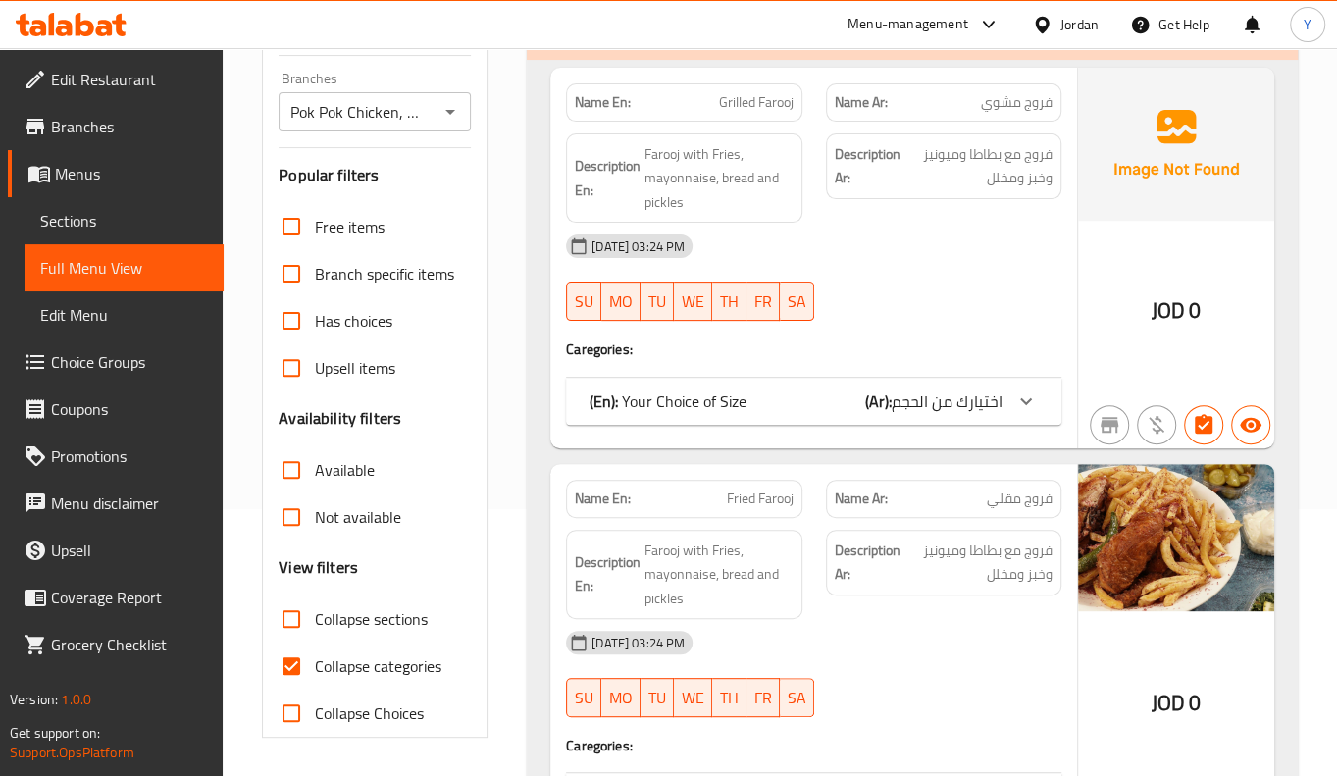
scroll to position [624, 0]
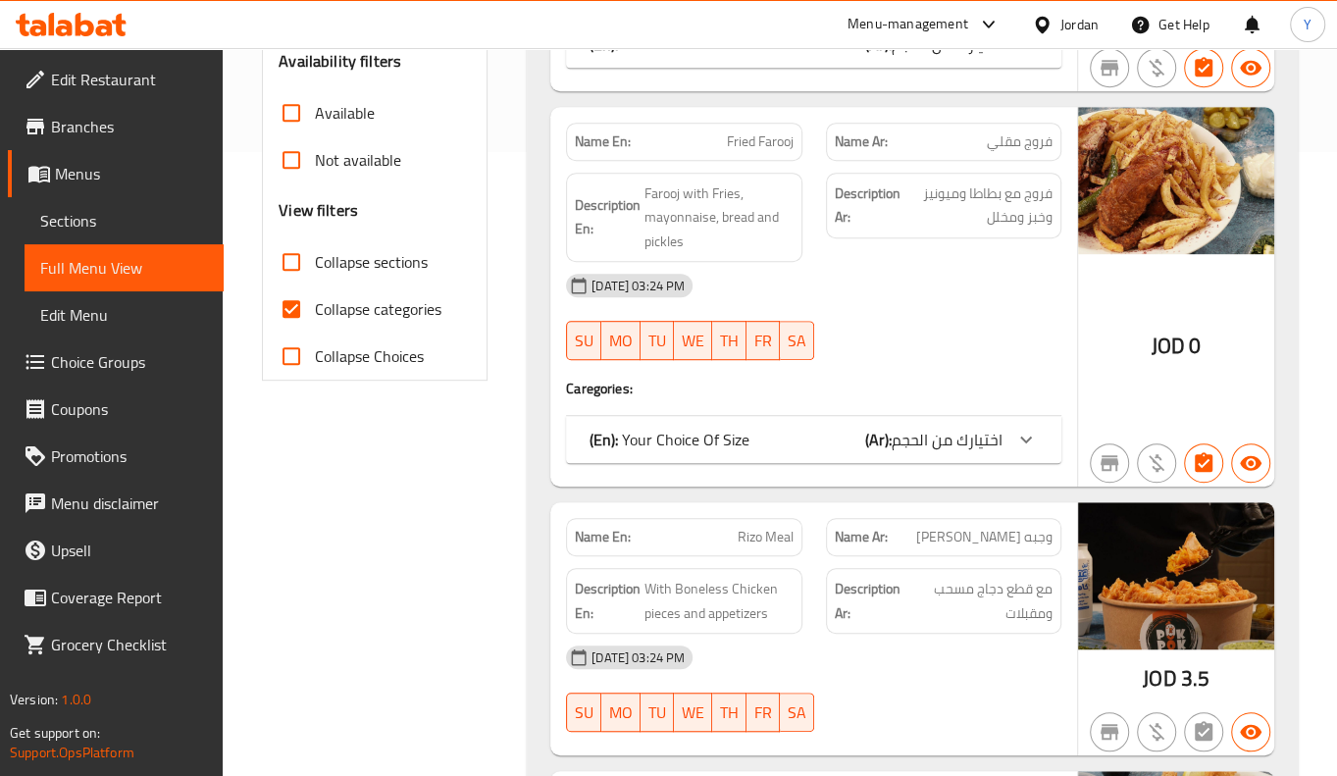
click at [314, 317] on input "Collapse categories" at bounding box center [291, 308] width 47 height 47
checkbox input "false"
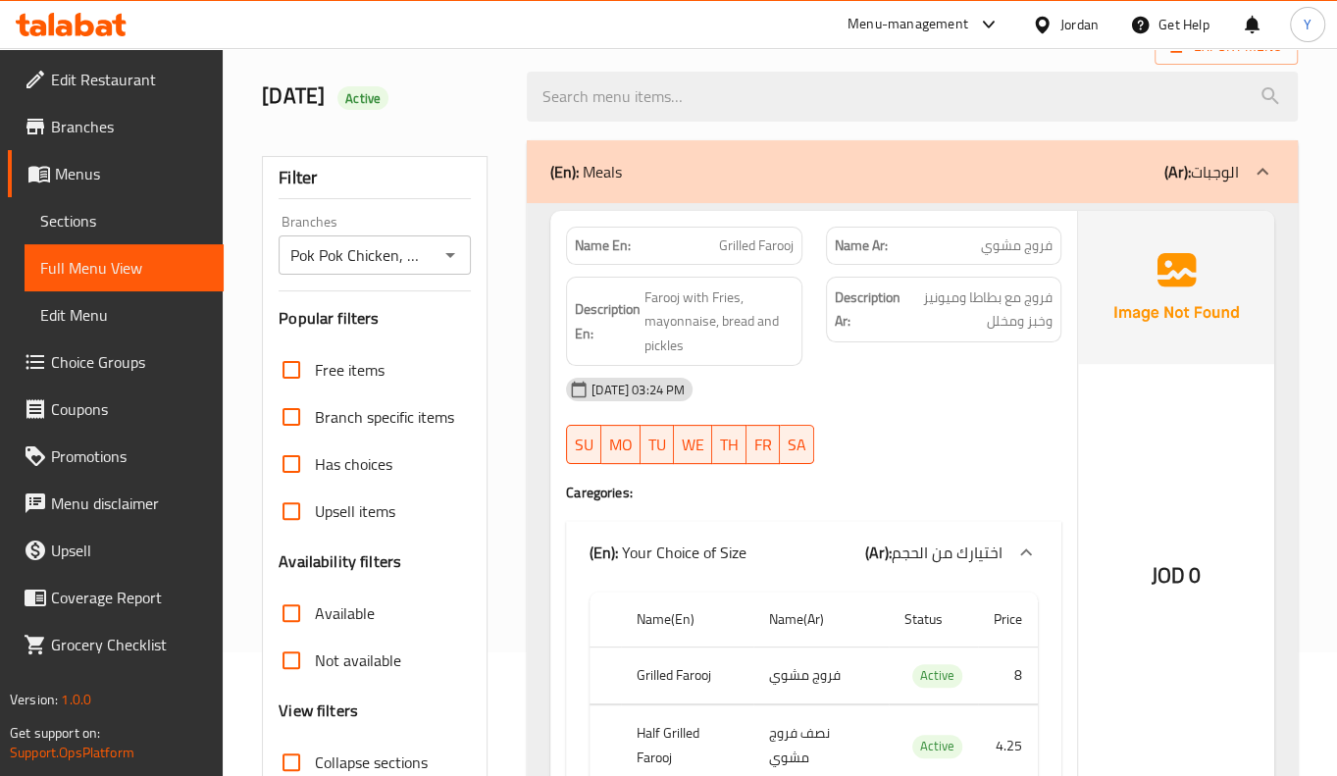
scroll to position [0, 0]
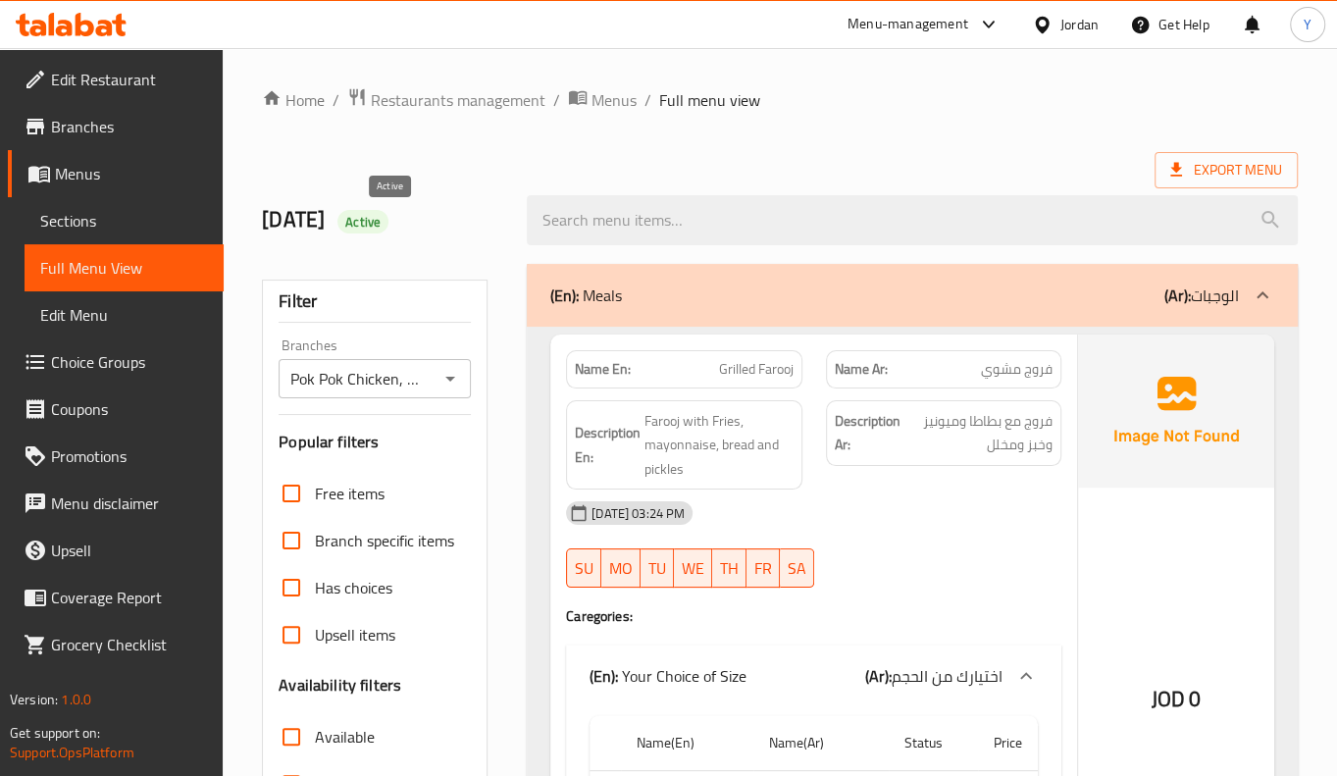
click at [388, 225] on span "Active" at bounding box center [362, 222] width 51 height 19
click at [388, 224] on span "Active" at bounding box center [362, 222] width 51 height 19
click at [388, 230] on span "Active" at bounding box center [362, 222] width 51 height 19
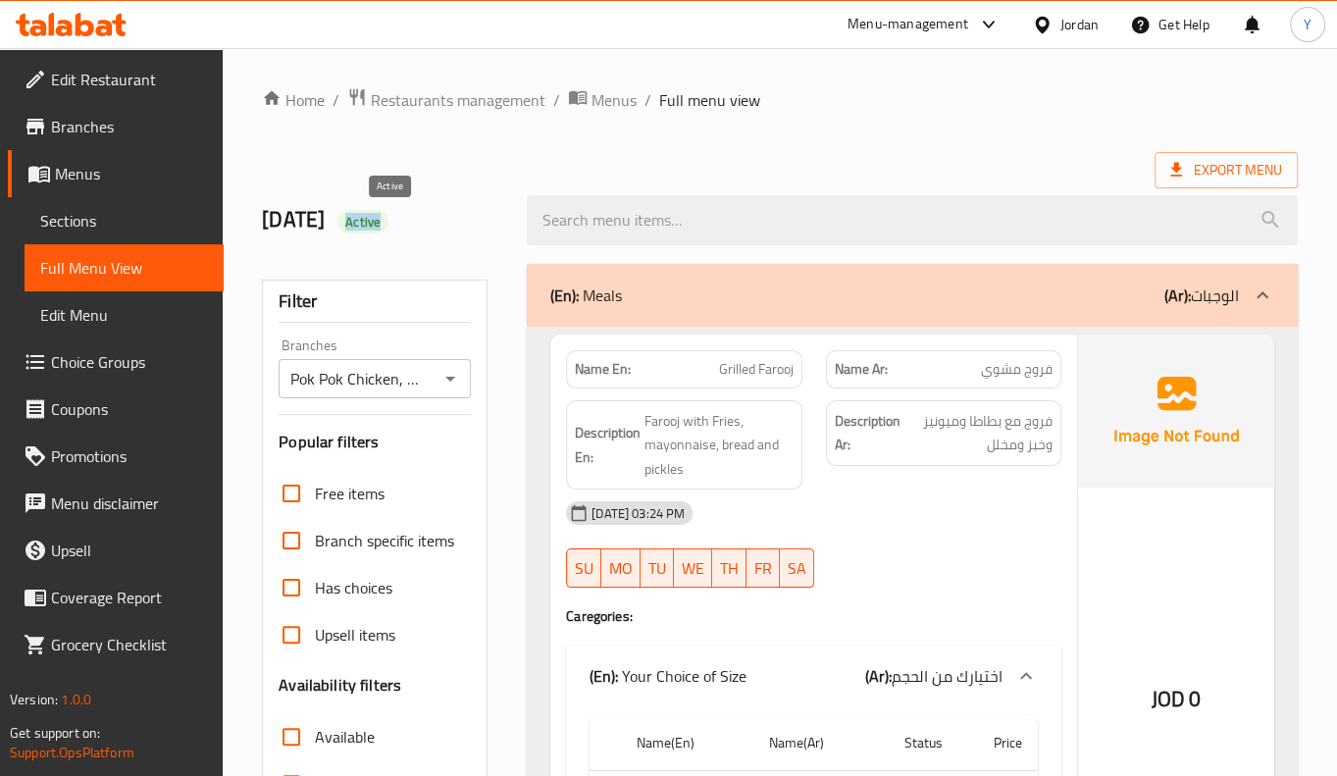
copy span "Active"
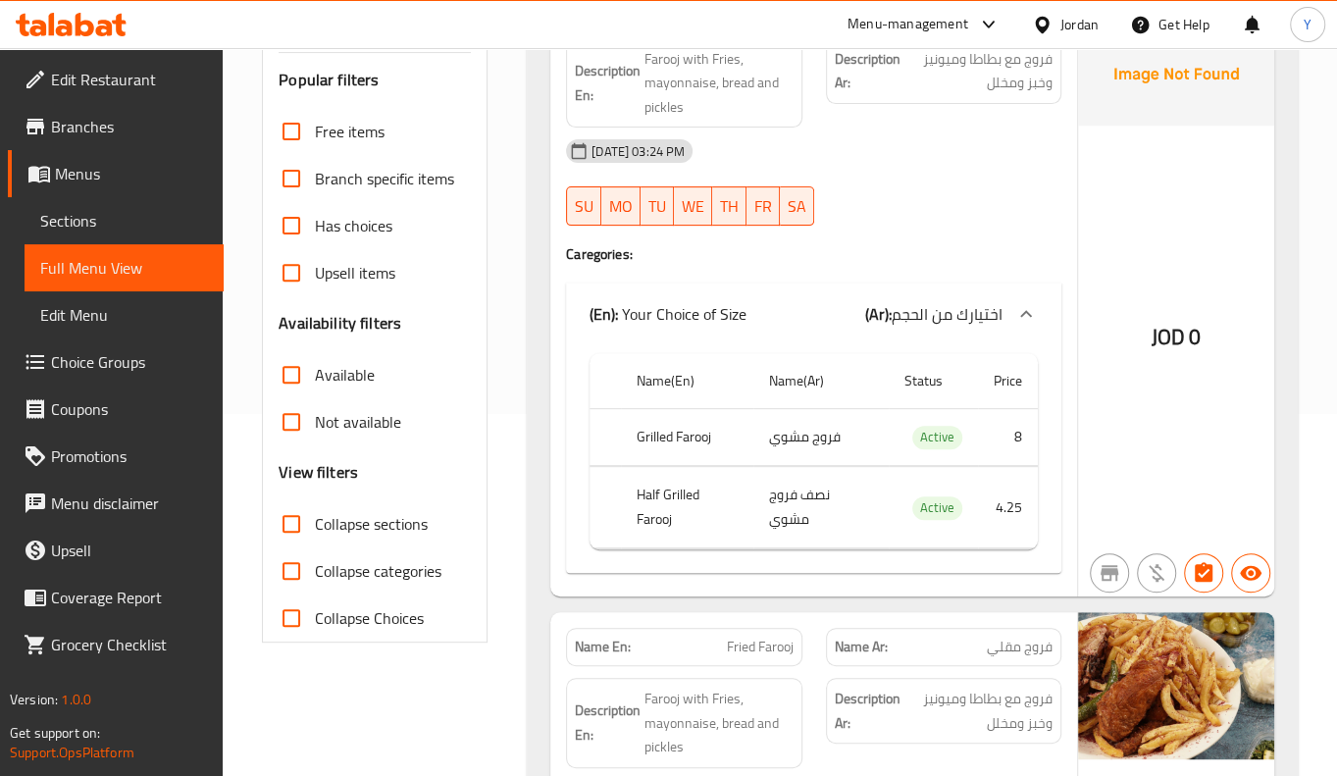
scroll to position [624, 0]
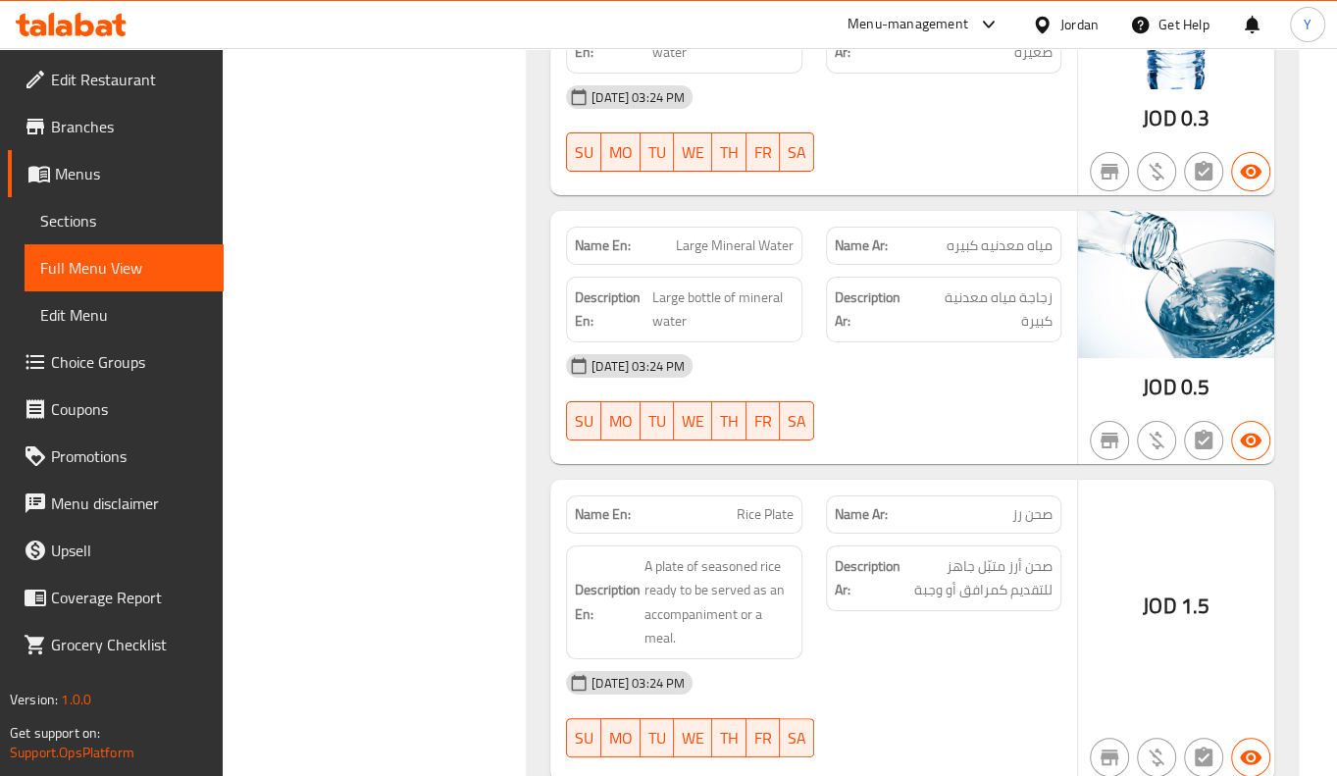
drag, startPoint x: 732, startPoint y: 402, endPoint x: 769, endPoint y: 676, distance: 276.1
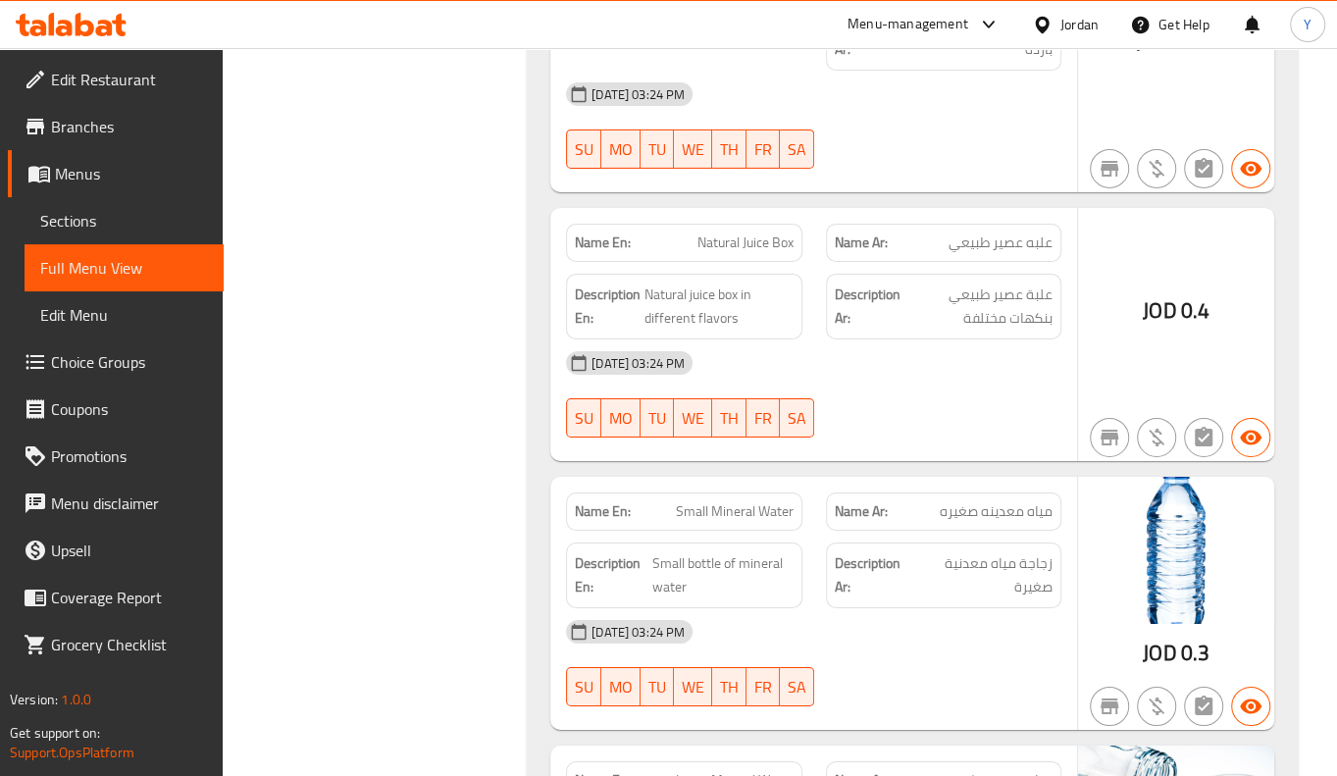
scroll to position [13613, 0]
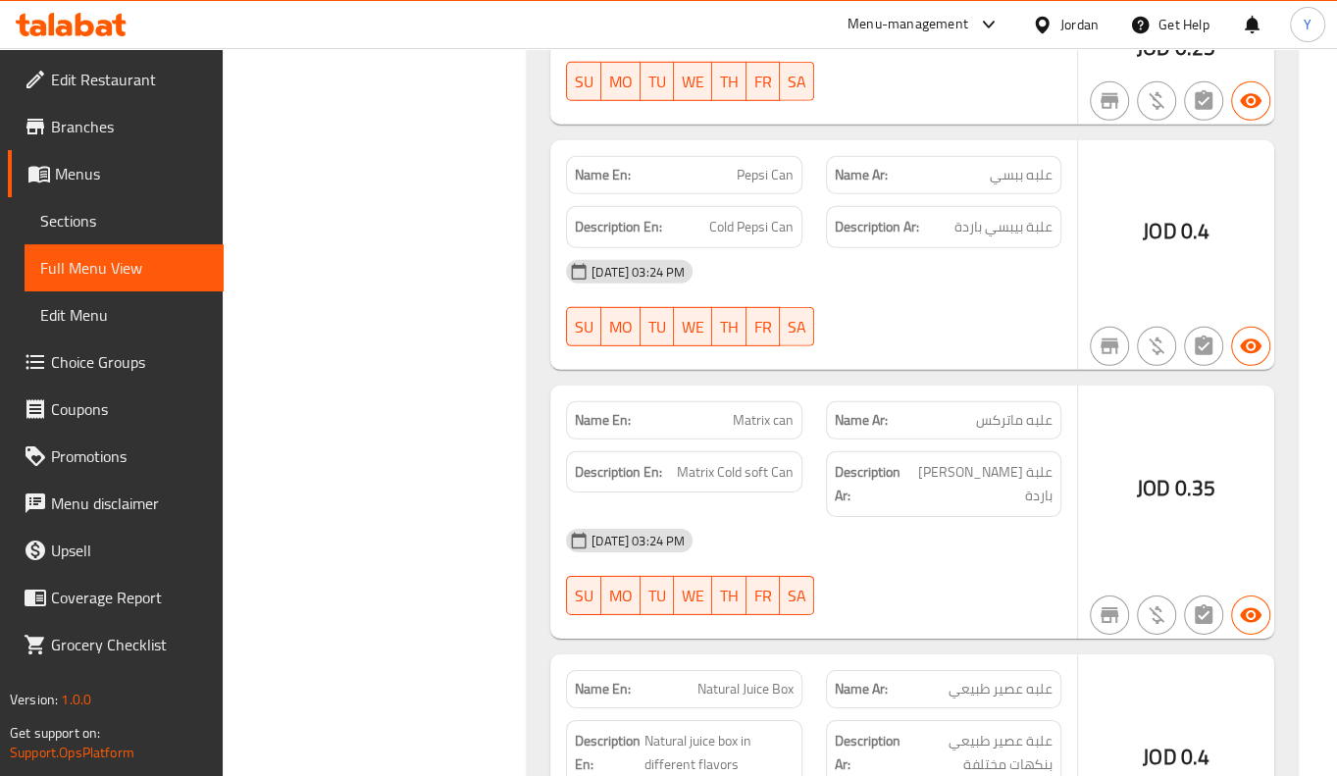
drag, startPoint x: 647, startPoint y: 86, endPoint x: 534, endPoint y: 72, distance: 113.7
click at [567, 144] on div "Name En: Pepsi Can" at bounding box center [683, 175] width 259 height 62
copy strong "Name En:"
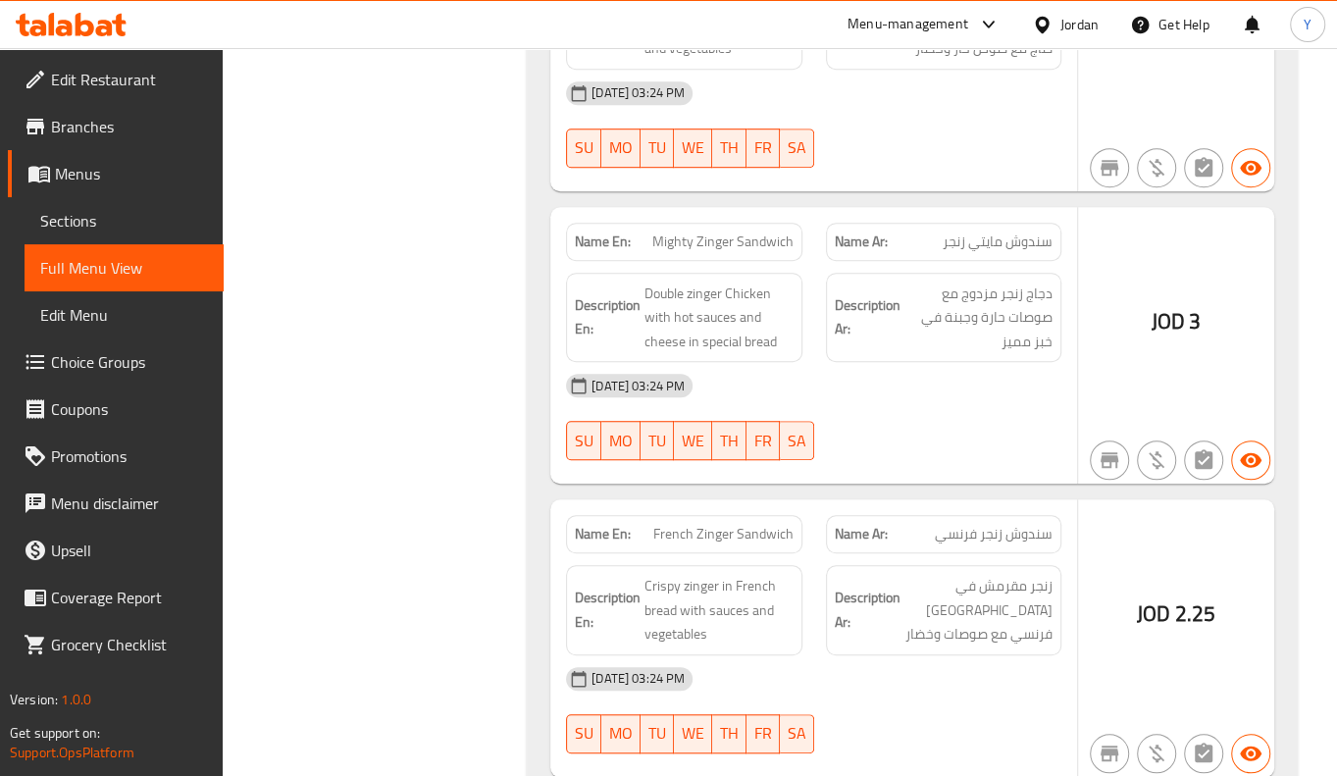
scroll to position [0, 0]
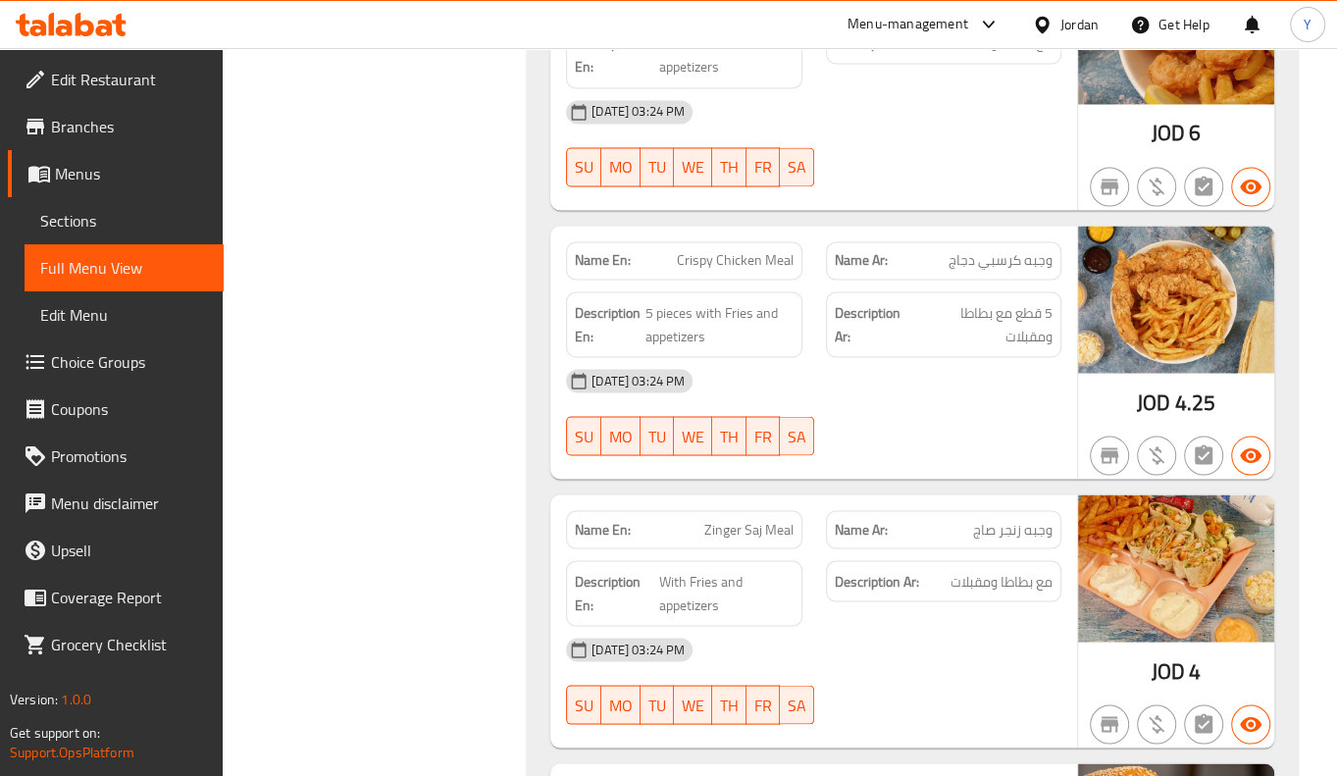
drag, startPoint x: 806, startPoint y: 374, endPoint x: 1028, endPoint y: -286, distance: 696.2
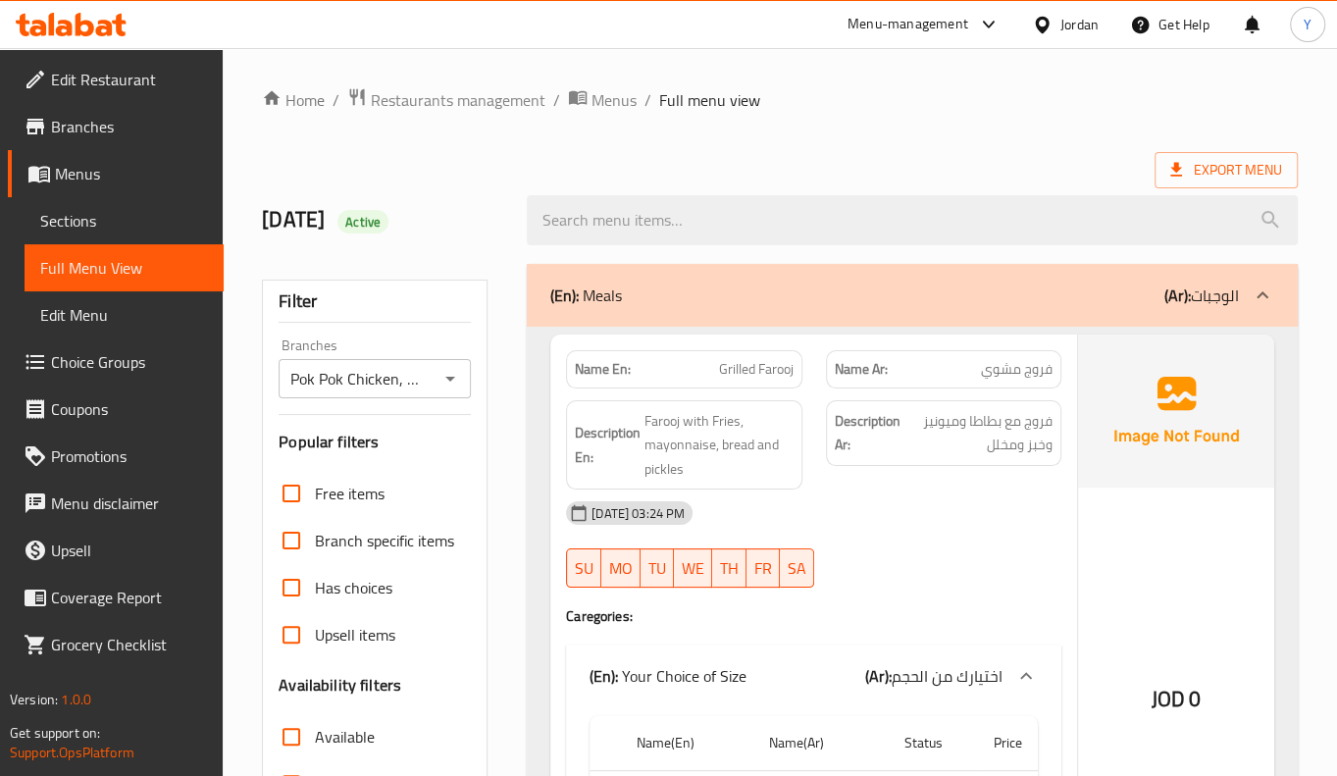
click at [942, 112] on ol "Home / Restaurants management / Menus / Full menu view" at bounding box center [780, 99] width 1036 height 25
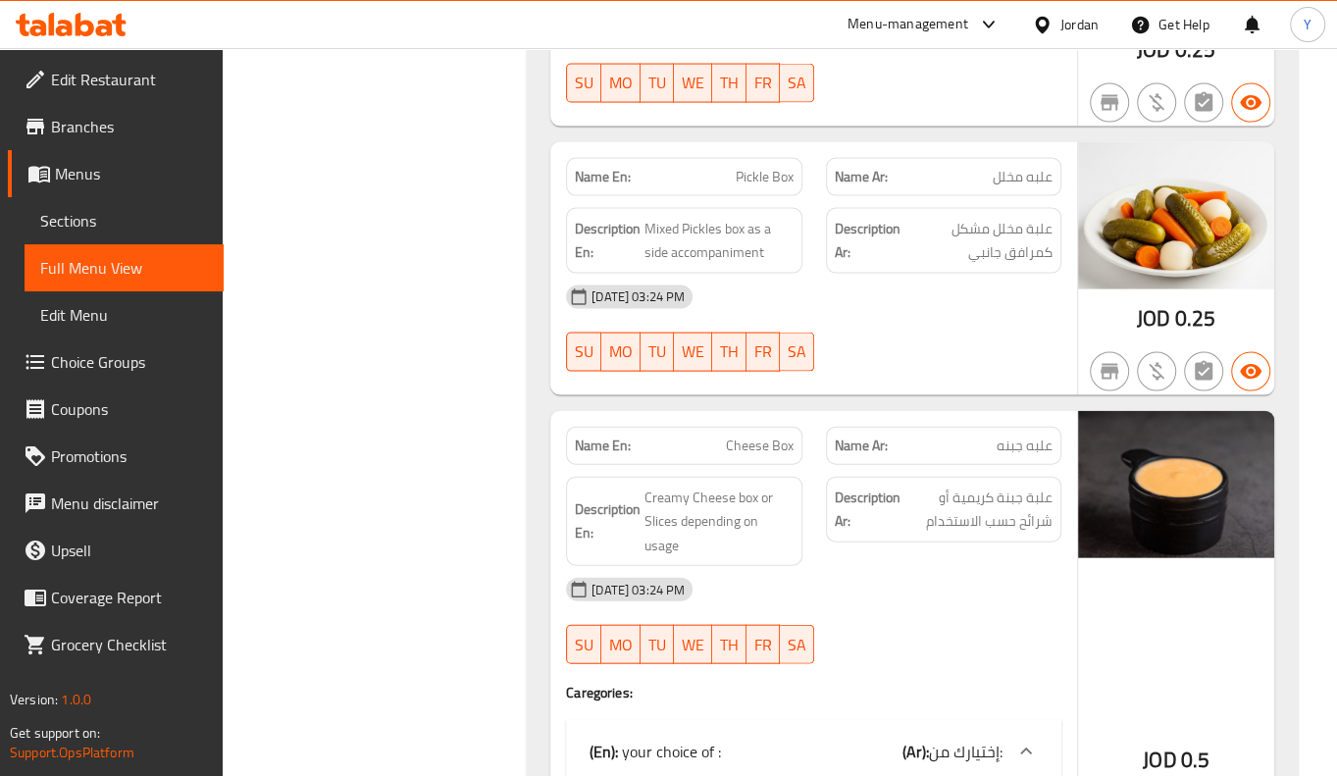
drag, startPoint x: 894, startPoint y: 242, endPoint x: 883, endPoint y: 589, distance: 347.4
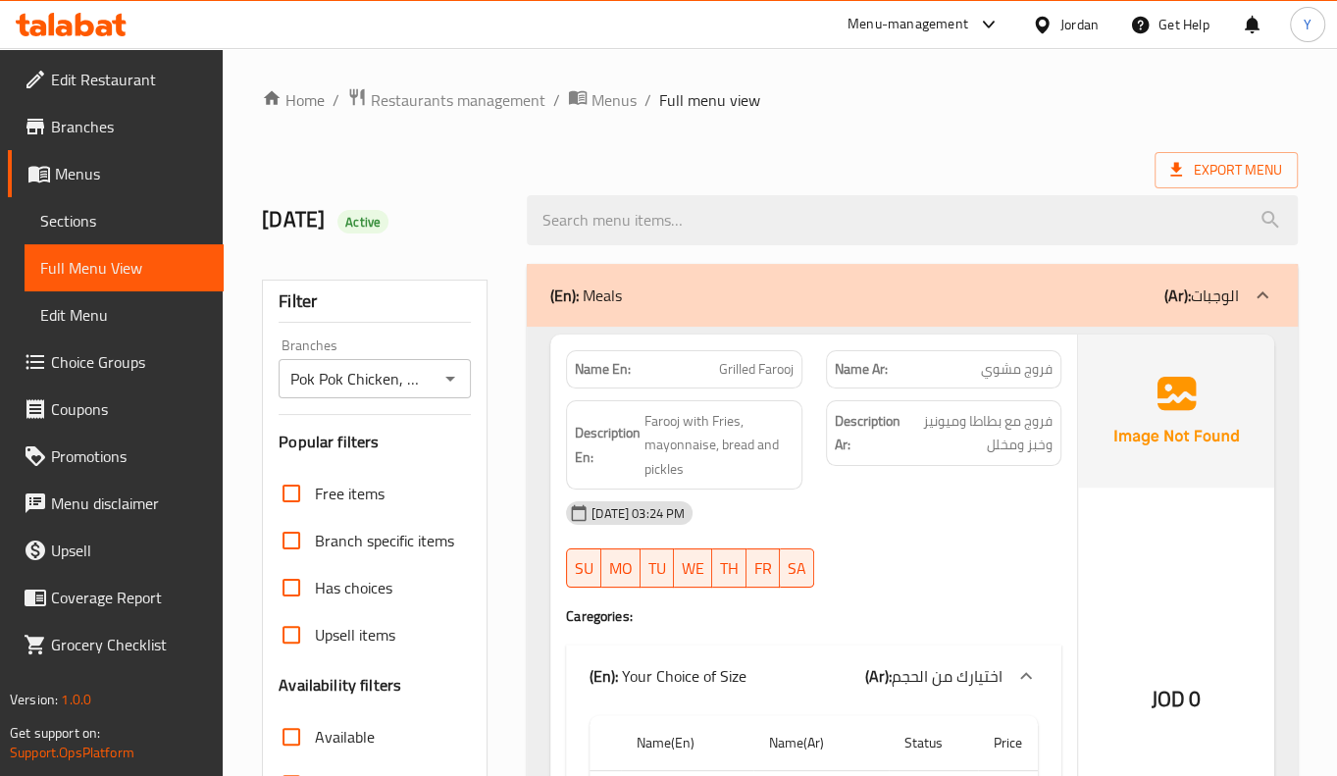
drag, startPoint x: 1040, startPoint y: 121, endPoint x: 1143, endPoint y: -286, distance: 420.1
click at [1220, 173] on span "Export Menu" at bounding box center [1226, 170] width 112 height 25
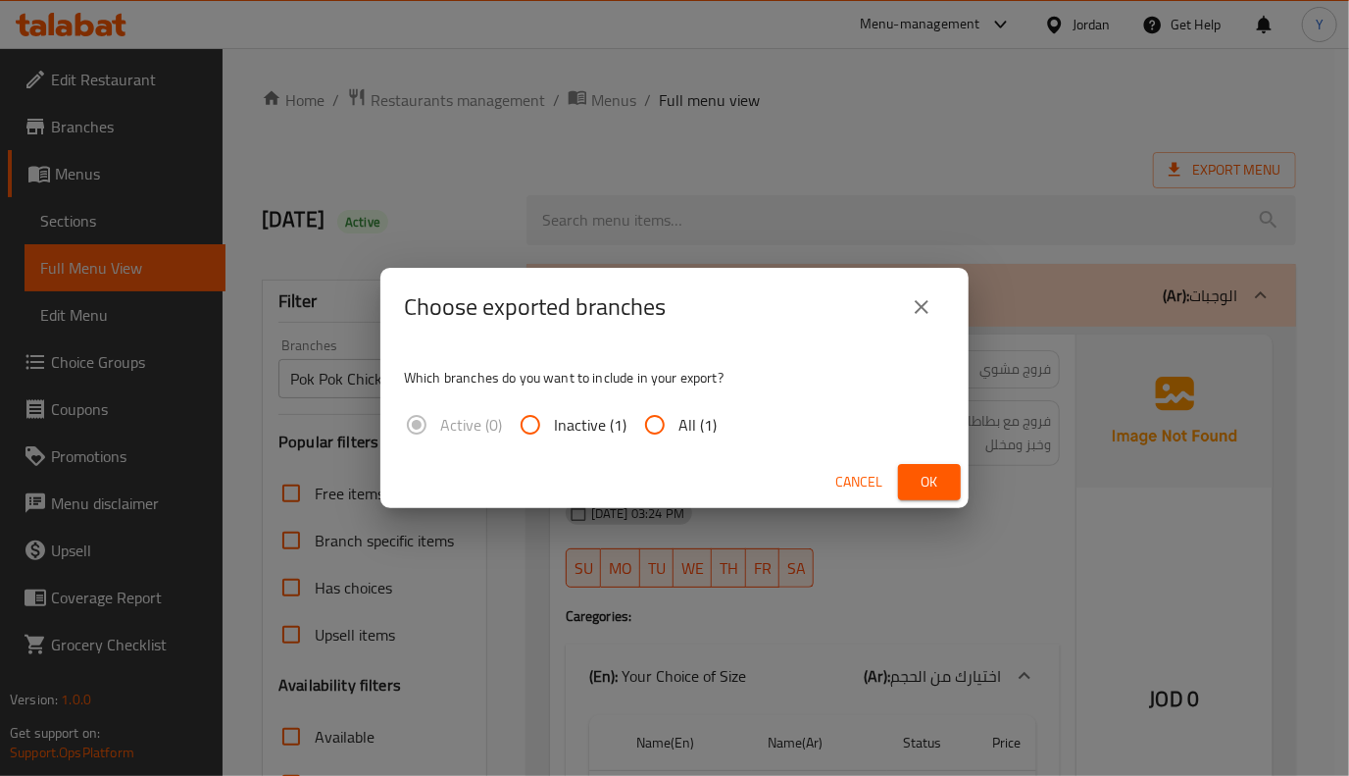
click at [681, 430] on span "All (1)" at bounding box center [698, 425] width 38 height 24
click at [679, 430] on input "All (1)" at bounding box center [655, 424] width 47 height 47
radio input "true"
click at [945, 475] on button "Ok" at bounding box center [929, 482] width 63 height 36
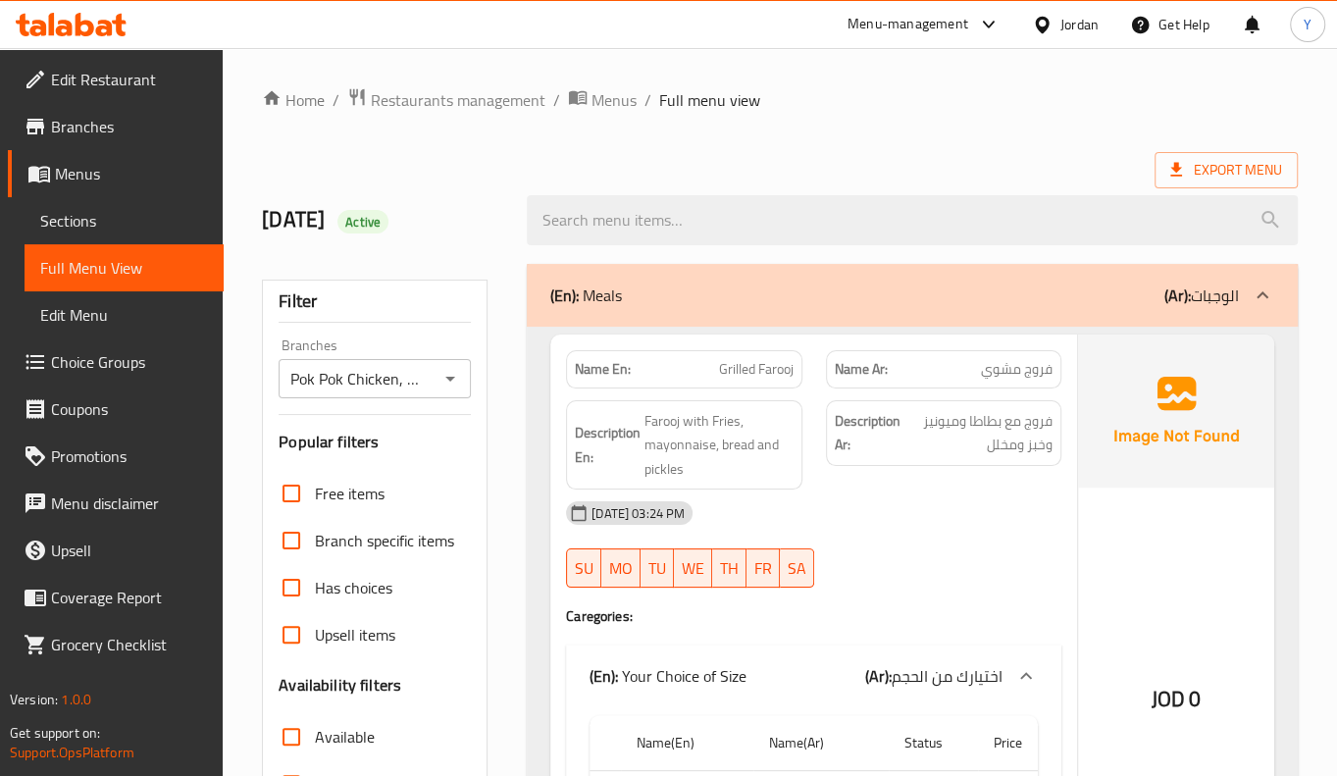
click at [566, 655] on div "(En): Your Choice of Size (Ar): اختيارك من الحجم" at bounding box center [813, 675] width 495 height 63
